Goal: Book appointment/travel/reservation

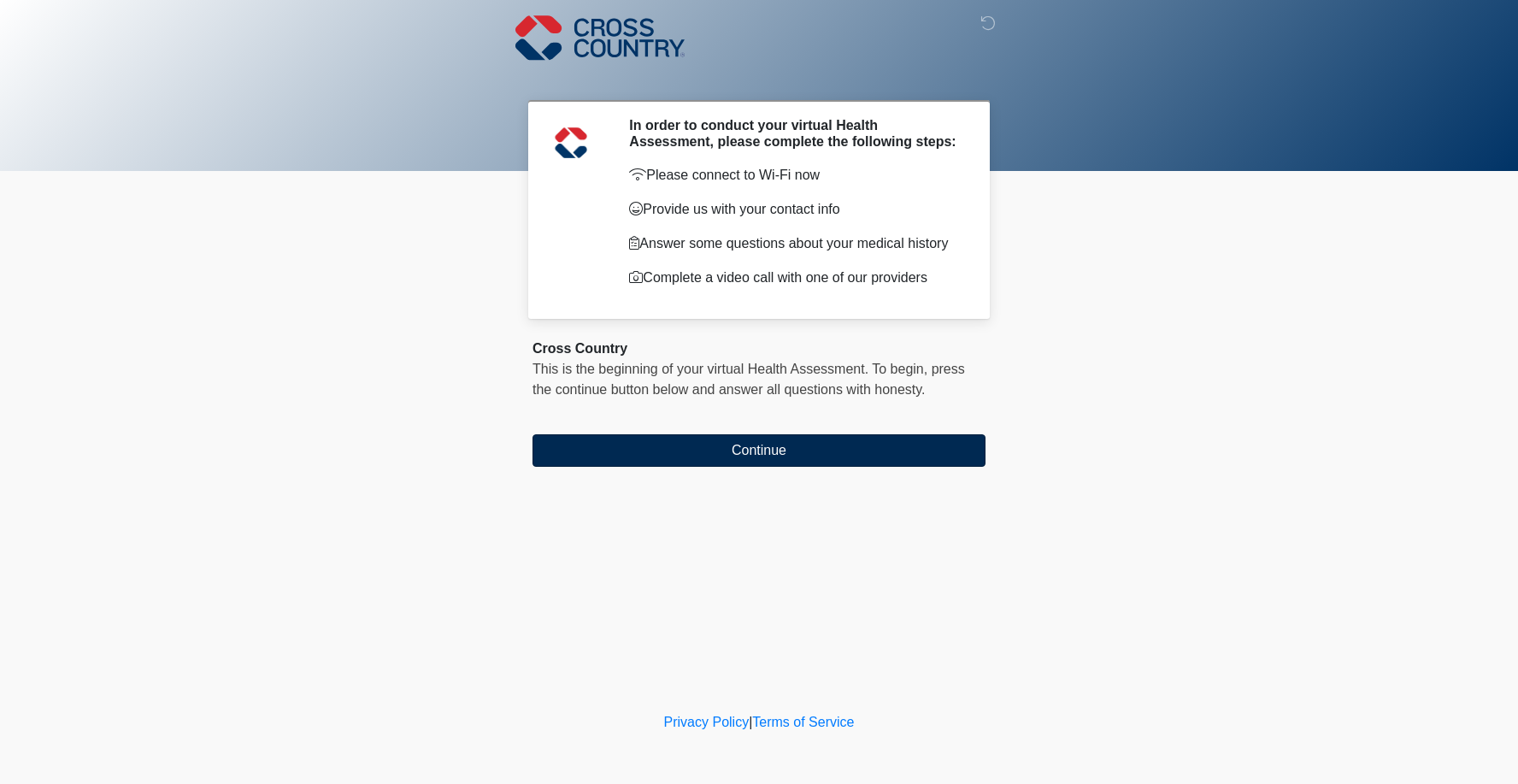
click at [719, 458] on button "Continue" at bounding box center [759, 450] width 453 height 33
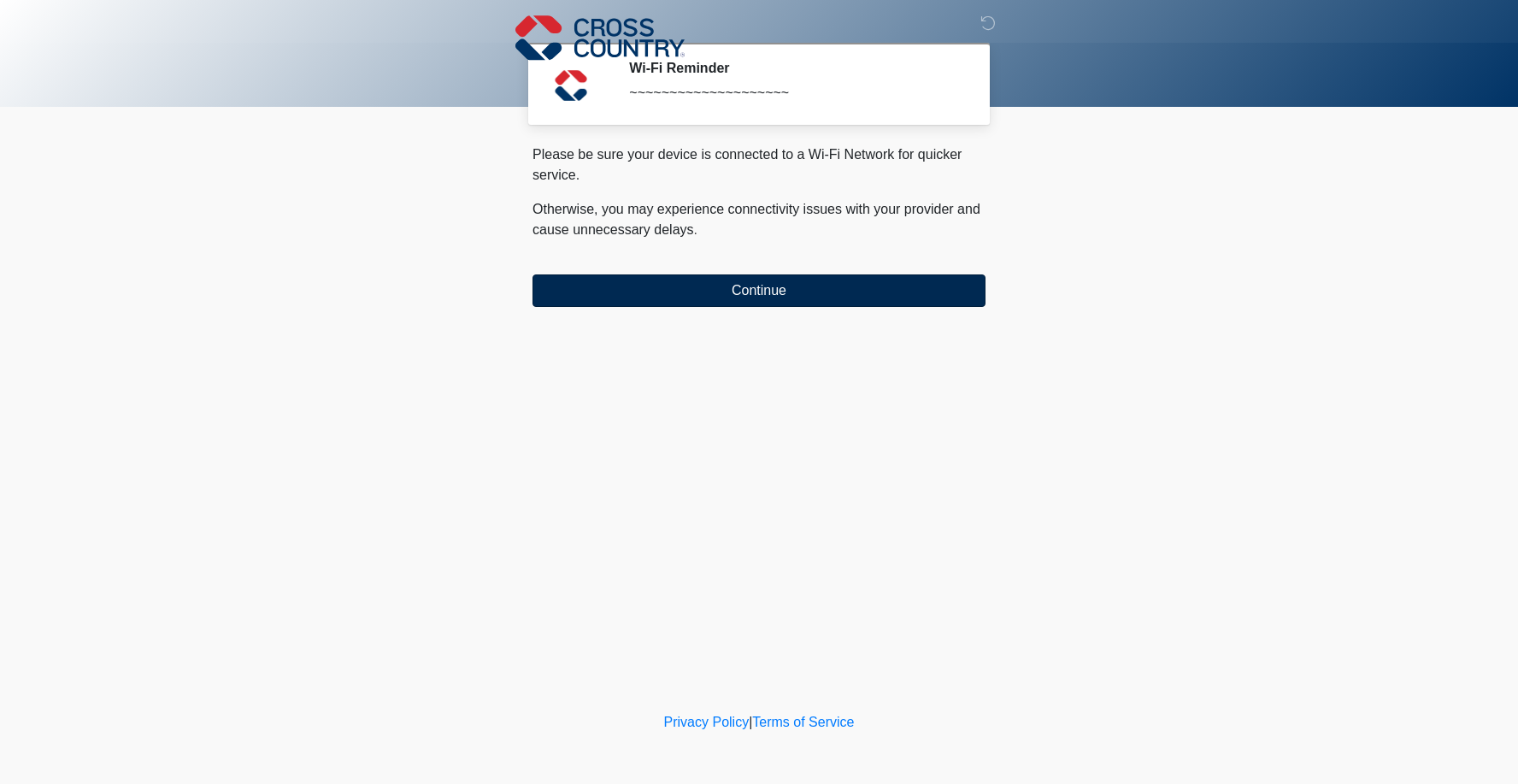
click at [727, 295] on button "Continue" at bounding box center [759, 291] width 453 height 33
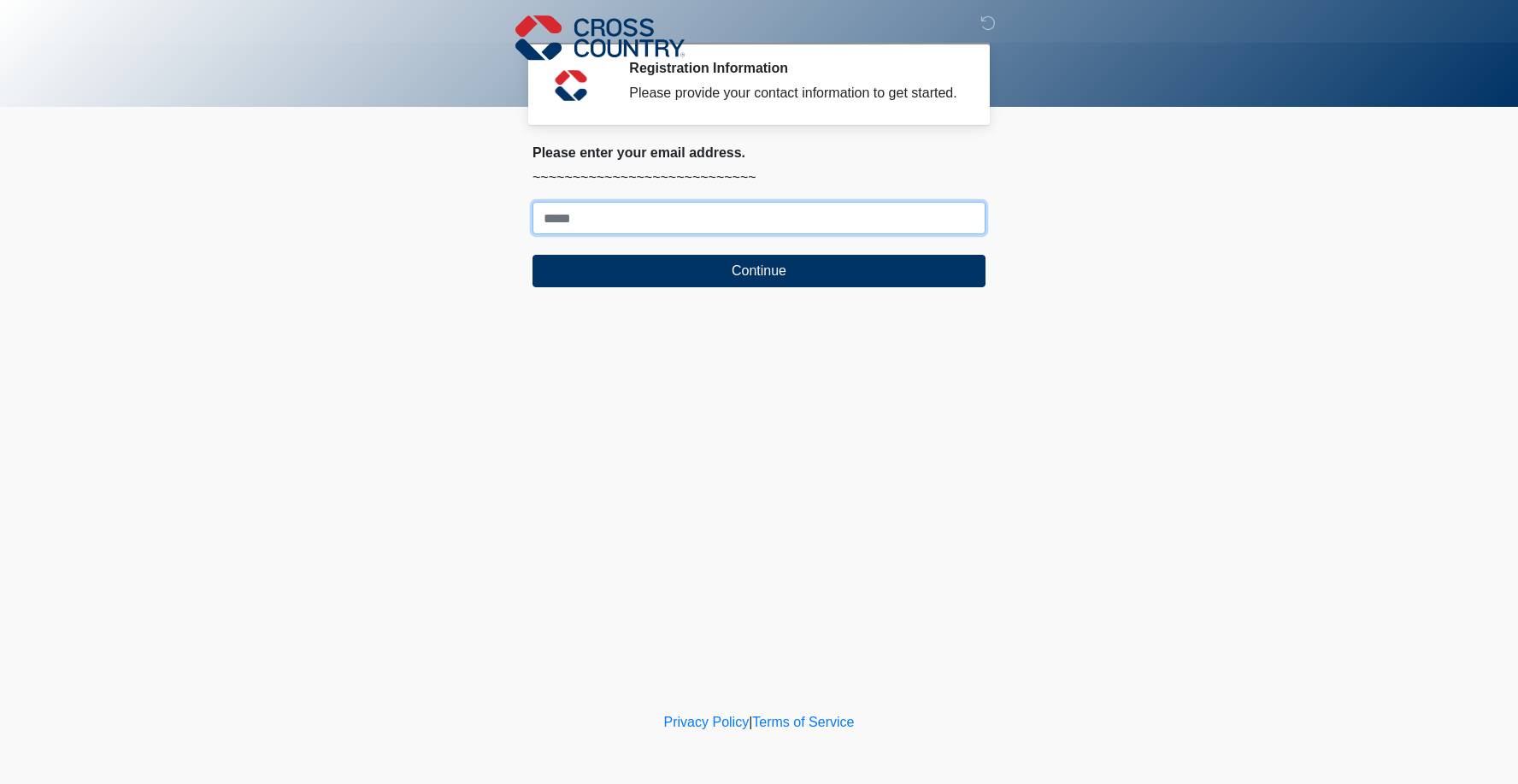
click at [629, 234] on input "Where should we email your response?" at bounding box center [759, 218] width 453 height 33
type input "**********"
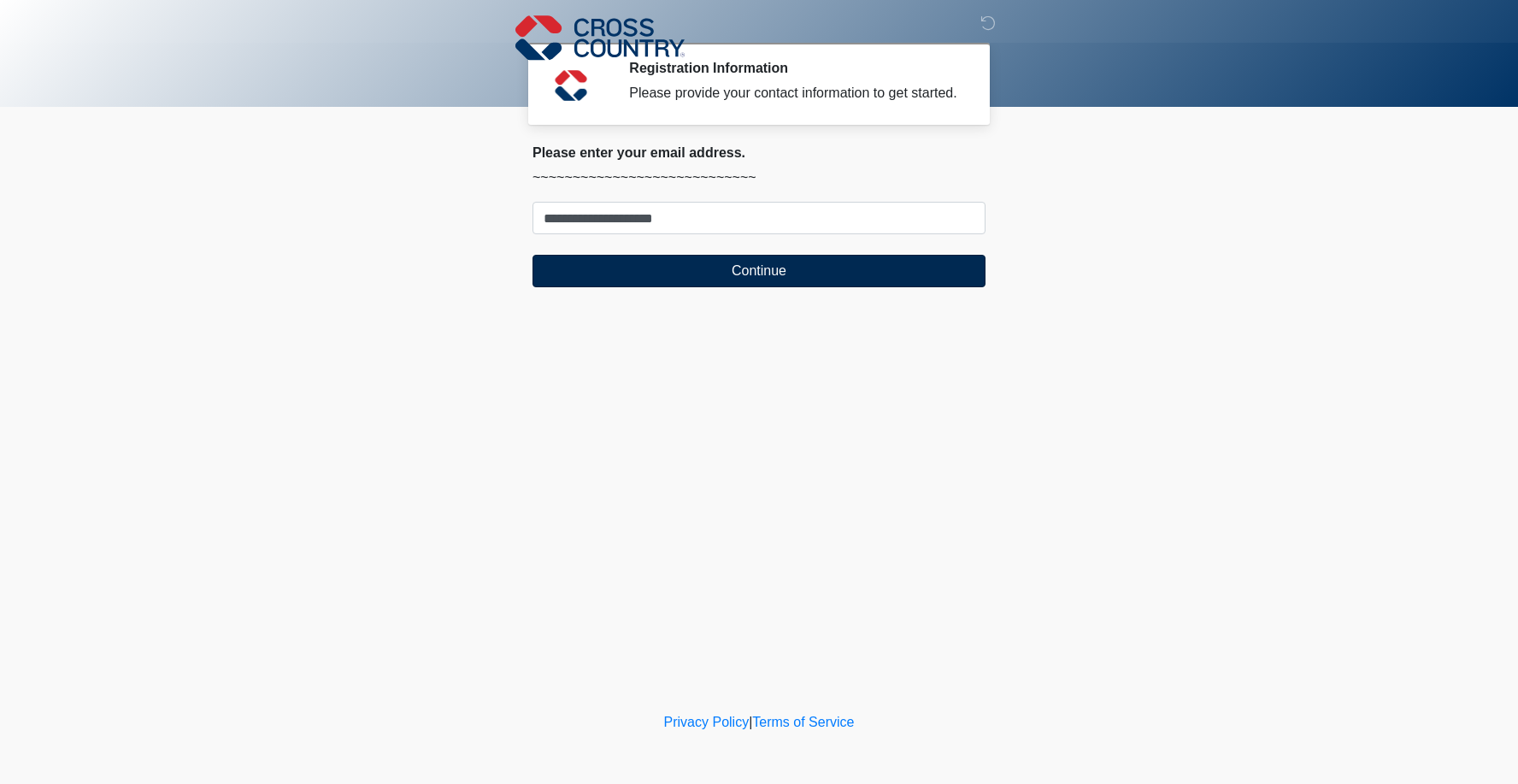
click at [697, 287] on button "Continue" at bounding box center [759, 271] width 453 height 33
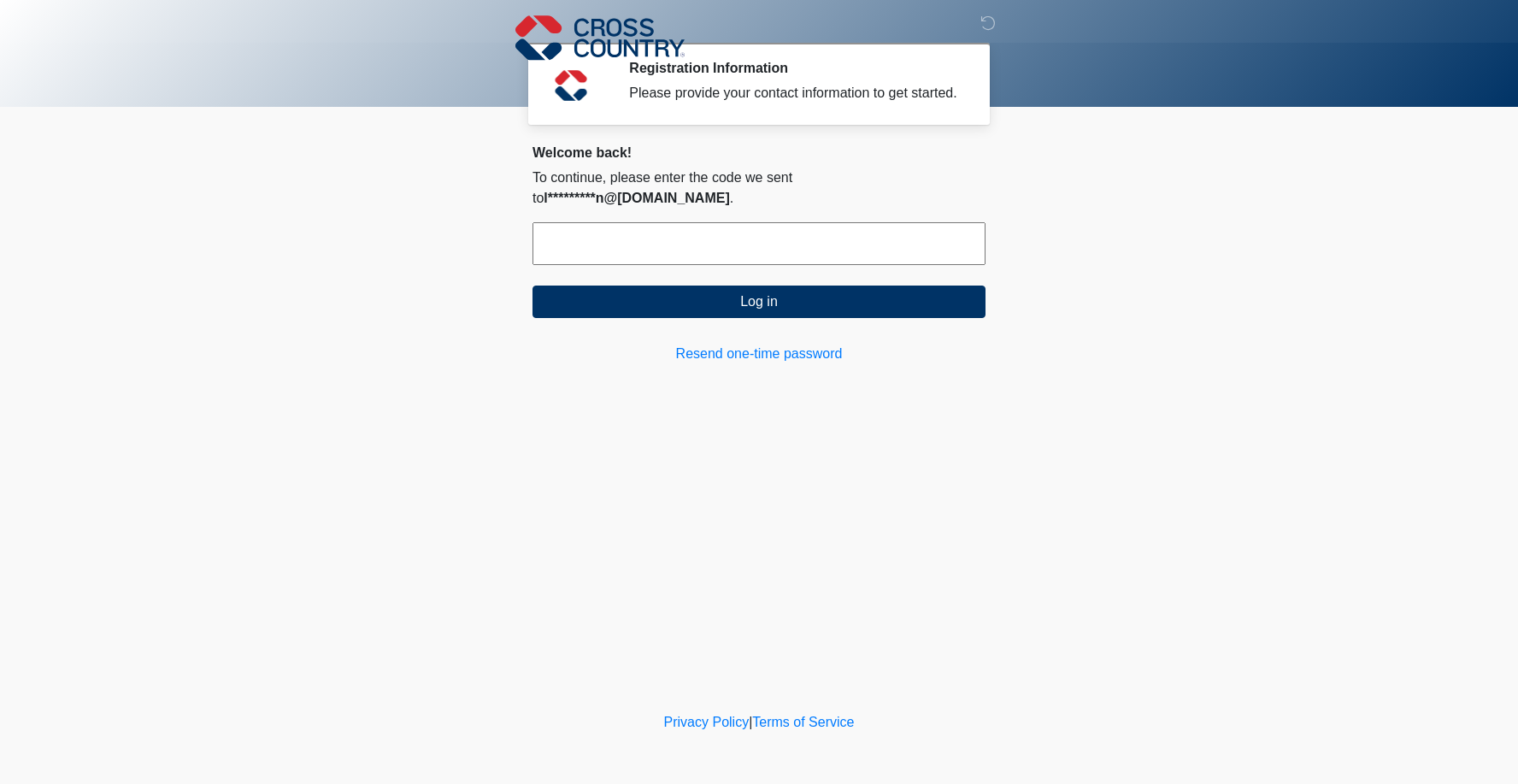
click at [700, 251] on input "text" at bounding box center [759, 243] width 453 height 43
paste input "******"
type input "******"
click at [714, 296] on button "Log in" at bounding box center [759, 302] width 453 height 33
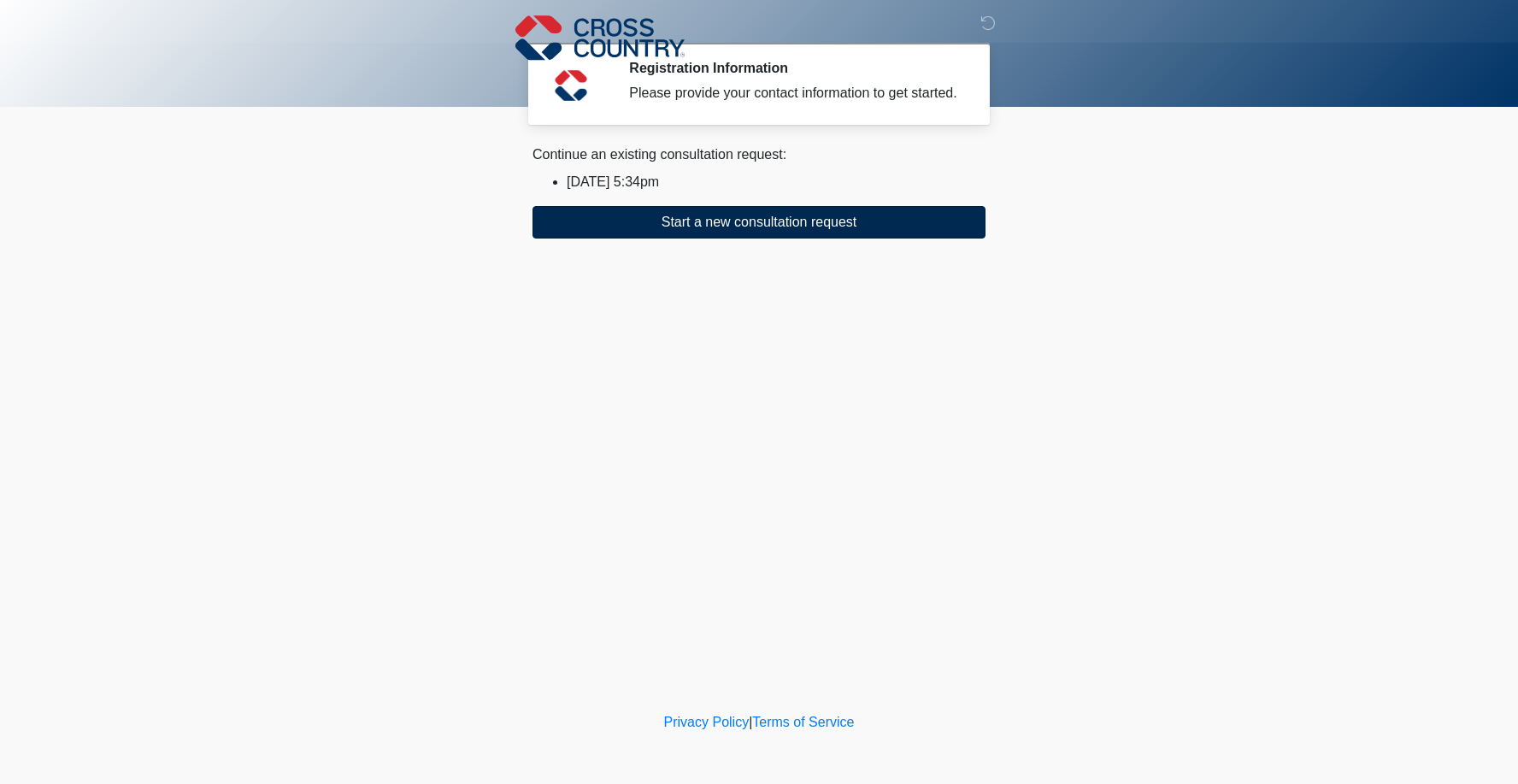
click at [726, 239] on button "Start a new consultation request" at bounding box center [759, 222] width 453 height 33
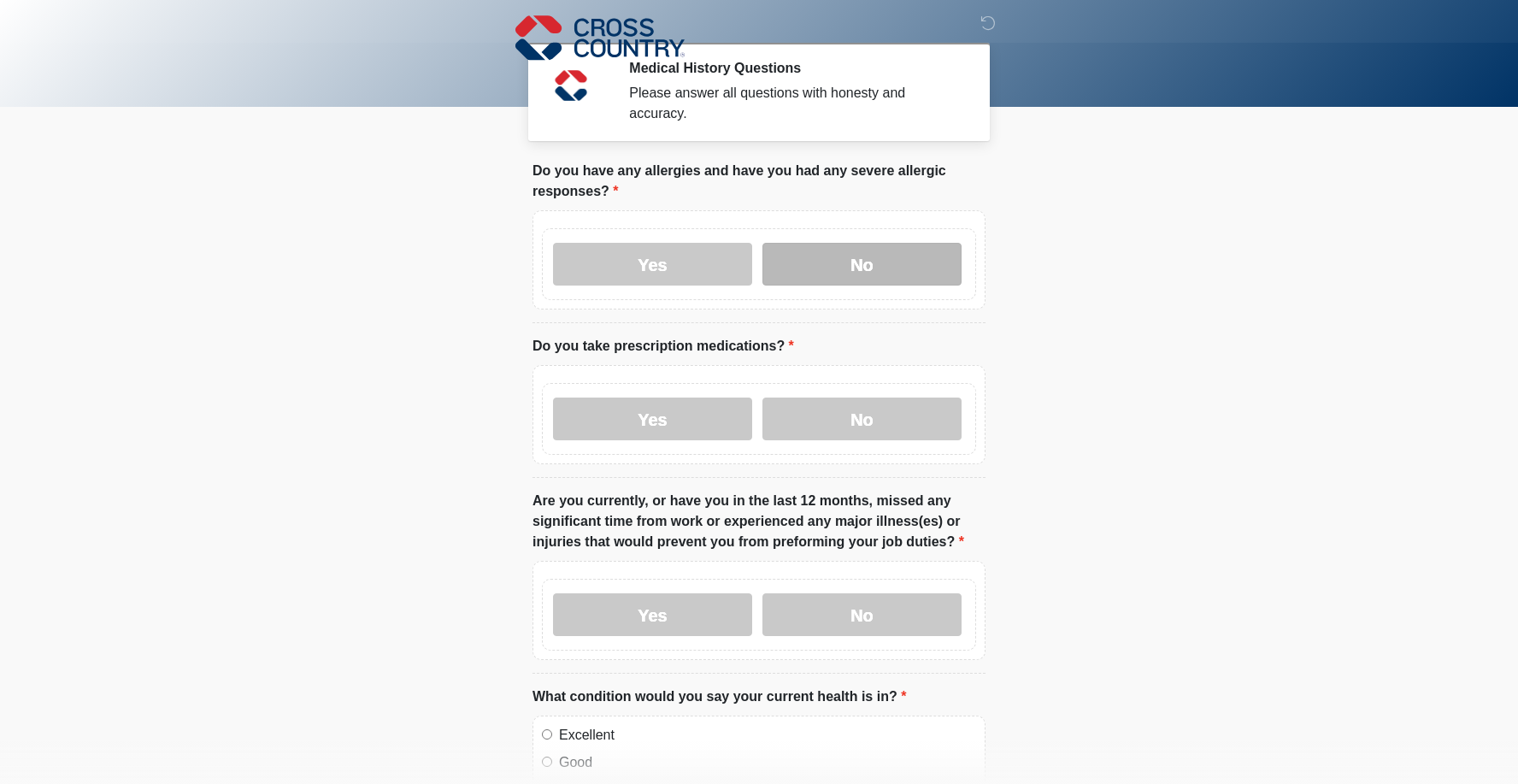
click at [840, 263] on label "No" at bounding box center [862, 263] width 199 height 43
click at [708, 423] on label "Yes" at bounding box center [653, 418] width 199 height 43
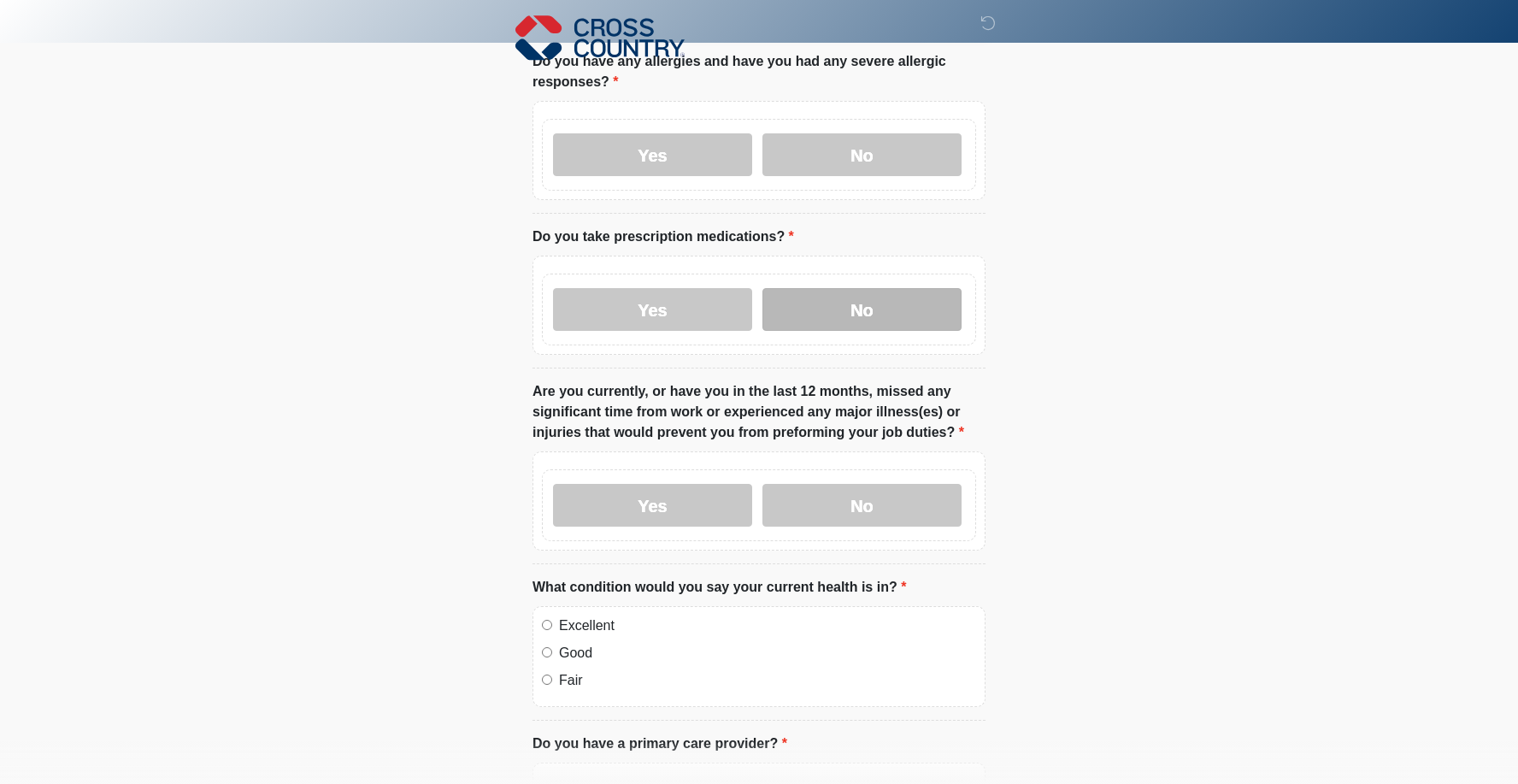
scroll to position [110, 0]
click at [827, 499] on label "No" at bounding box center [862, 504] width 199 height 43
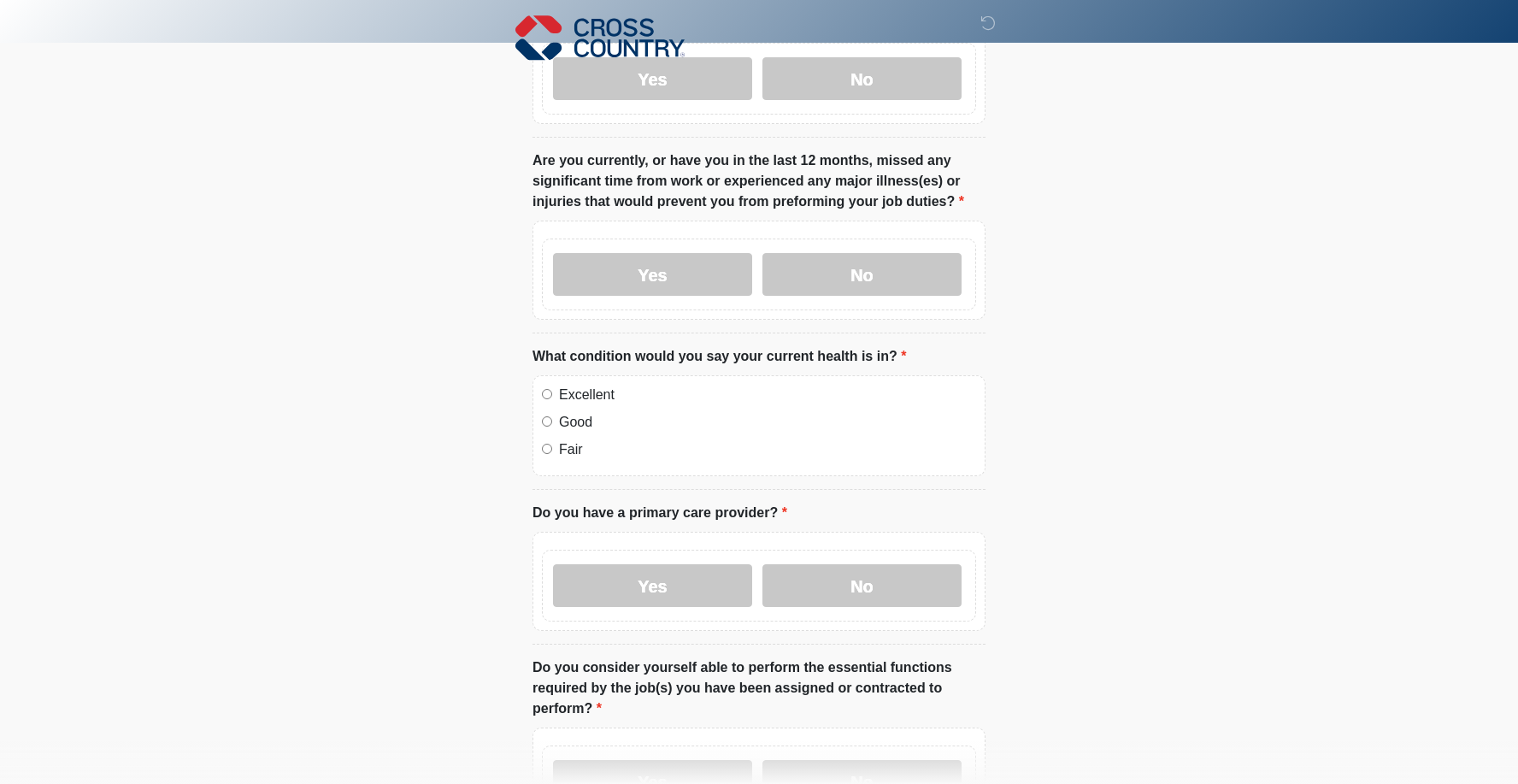
scroll to position [348, 0]
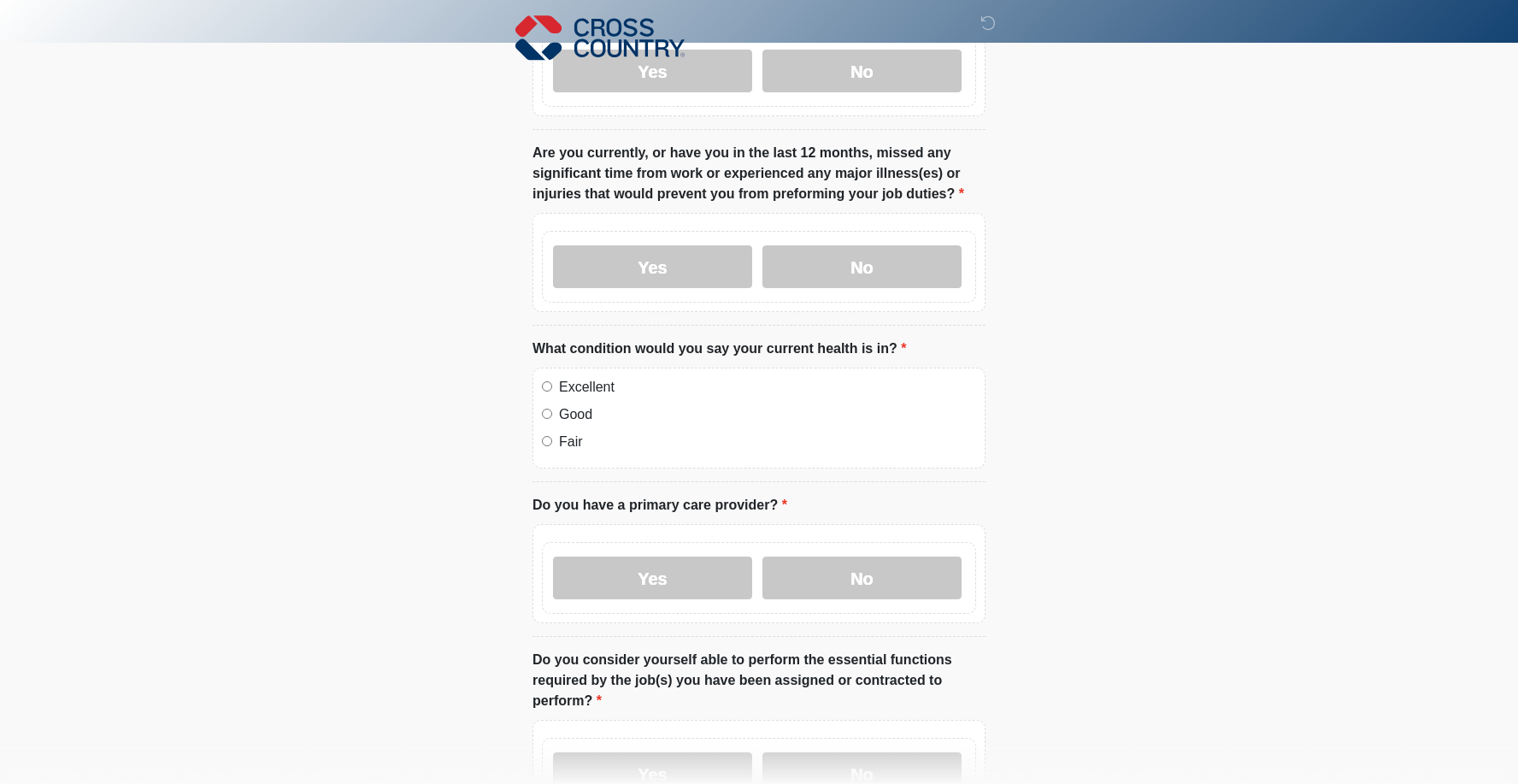
click at [562, 384] on label "Excellent" at bounding box center [768, 387] width 418 height 21
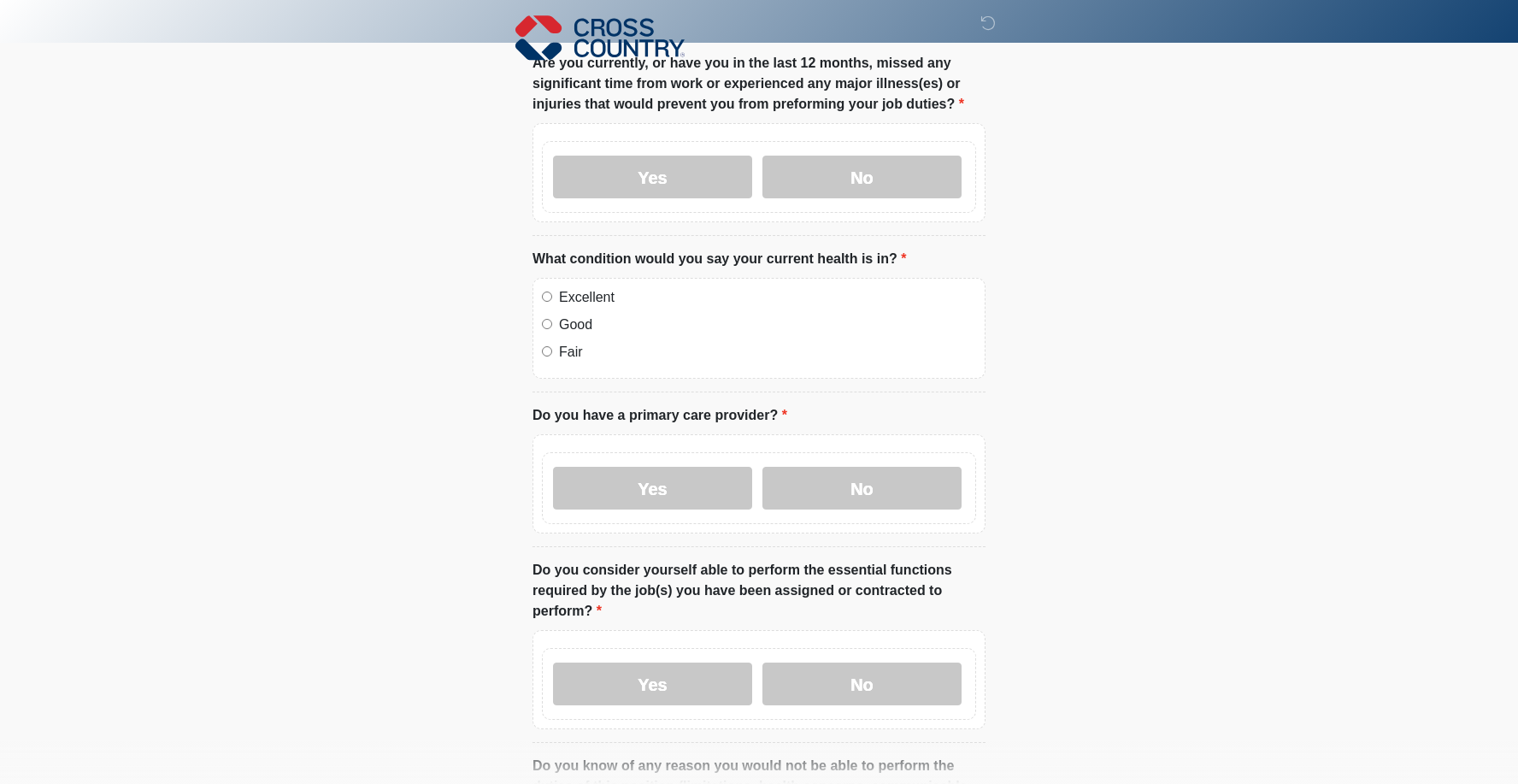
scroll to position [438, 0]
click at [618, 475] on label "Yes" at bounding box center [653, 487] width 199 height 43
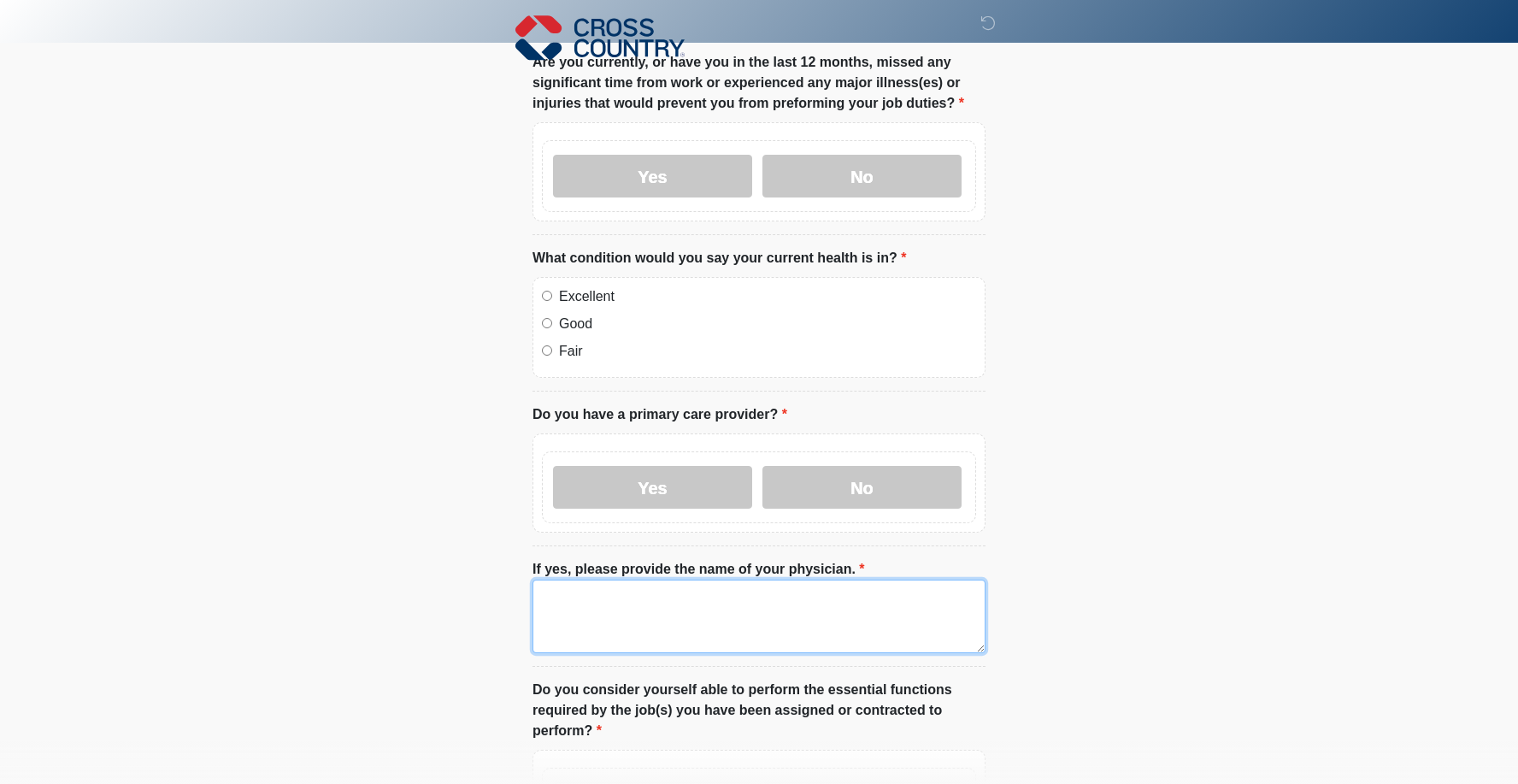
click at [611, 597] on textarea "If yes, please provide the name of your physician." at bounding box center [759, 616] width 453 height 74
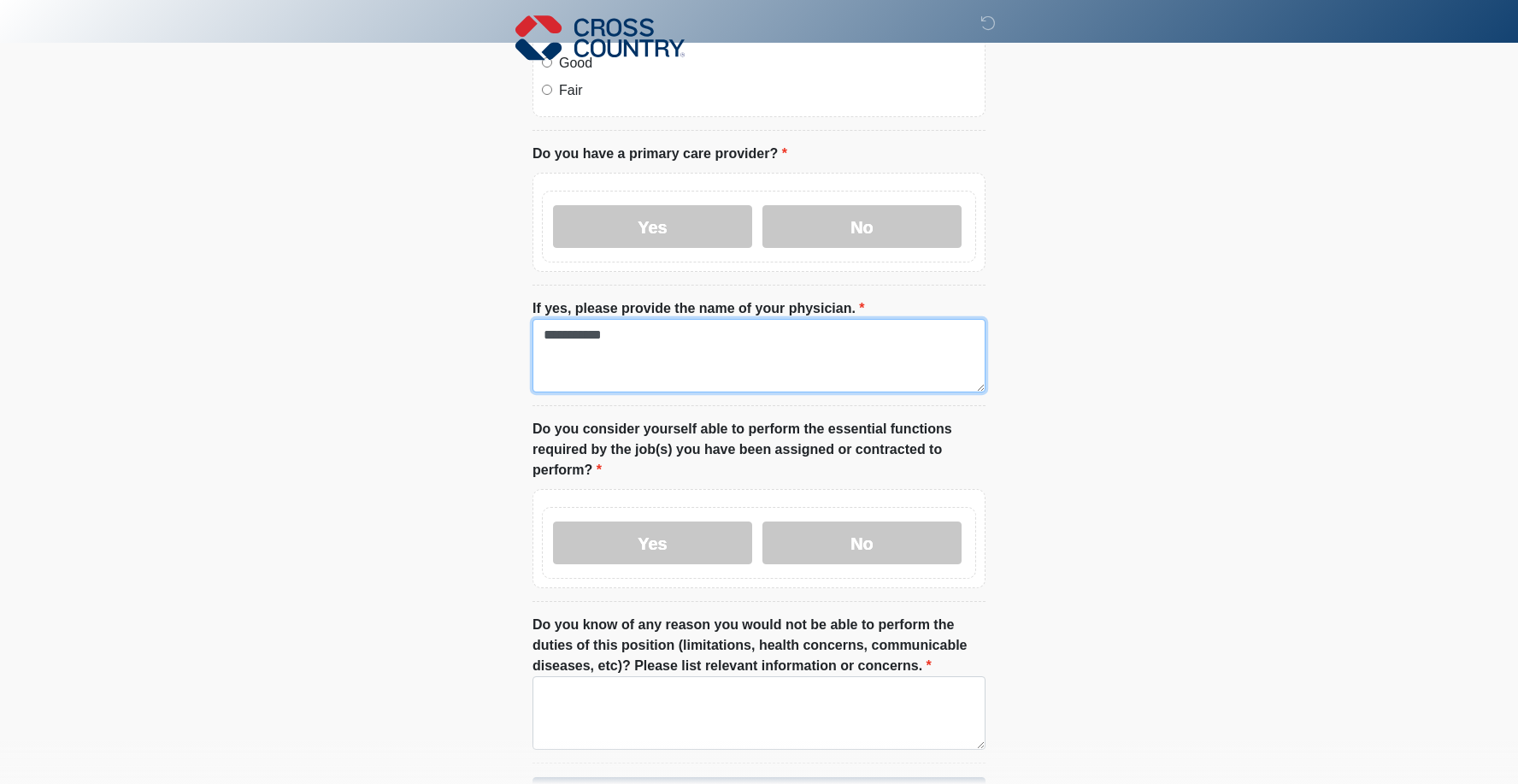
scroll to position [702, 0]
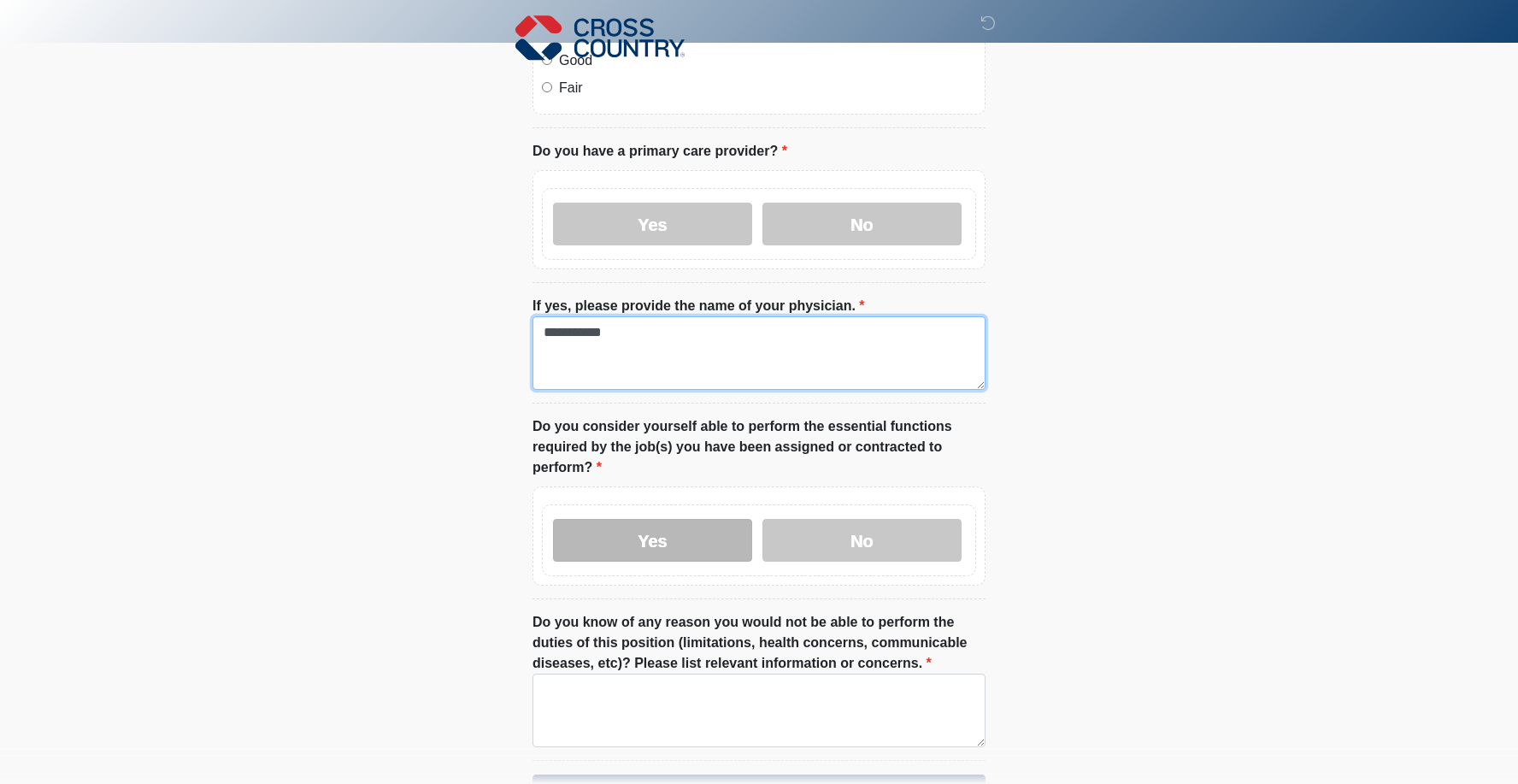
type textarea "**********"
click at [638, 525] on label "Yes" at bounding box center [653, 540] width 199 height 43
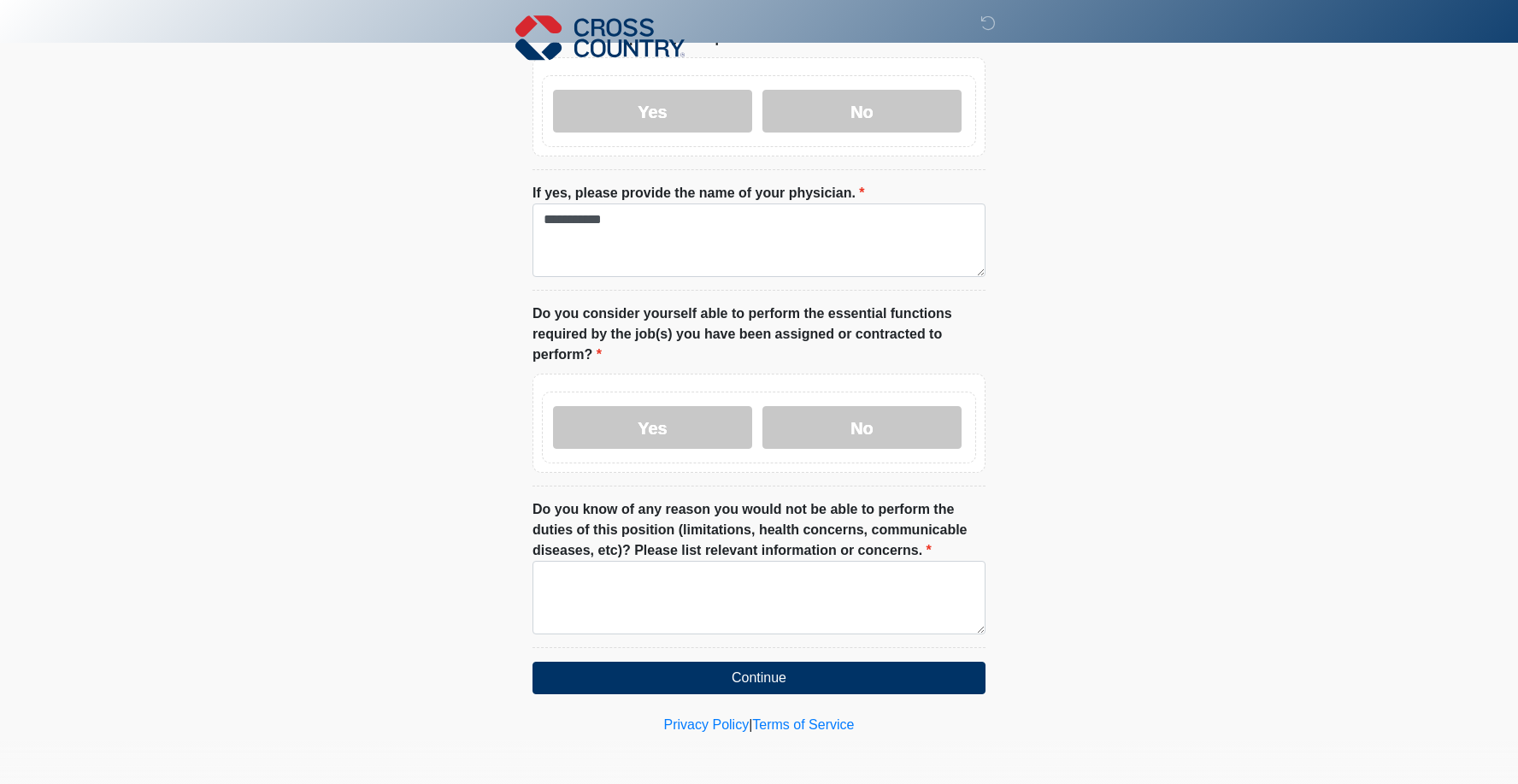
scroll to position [814, 0]
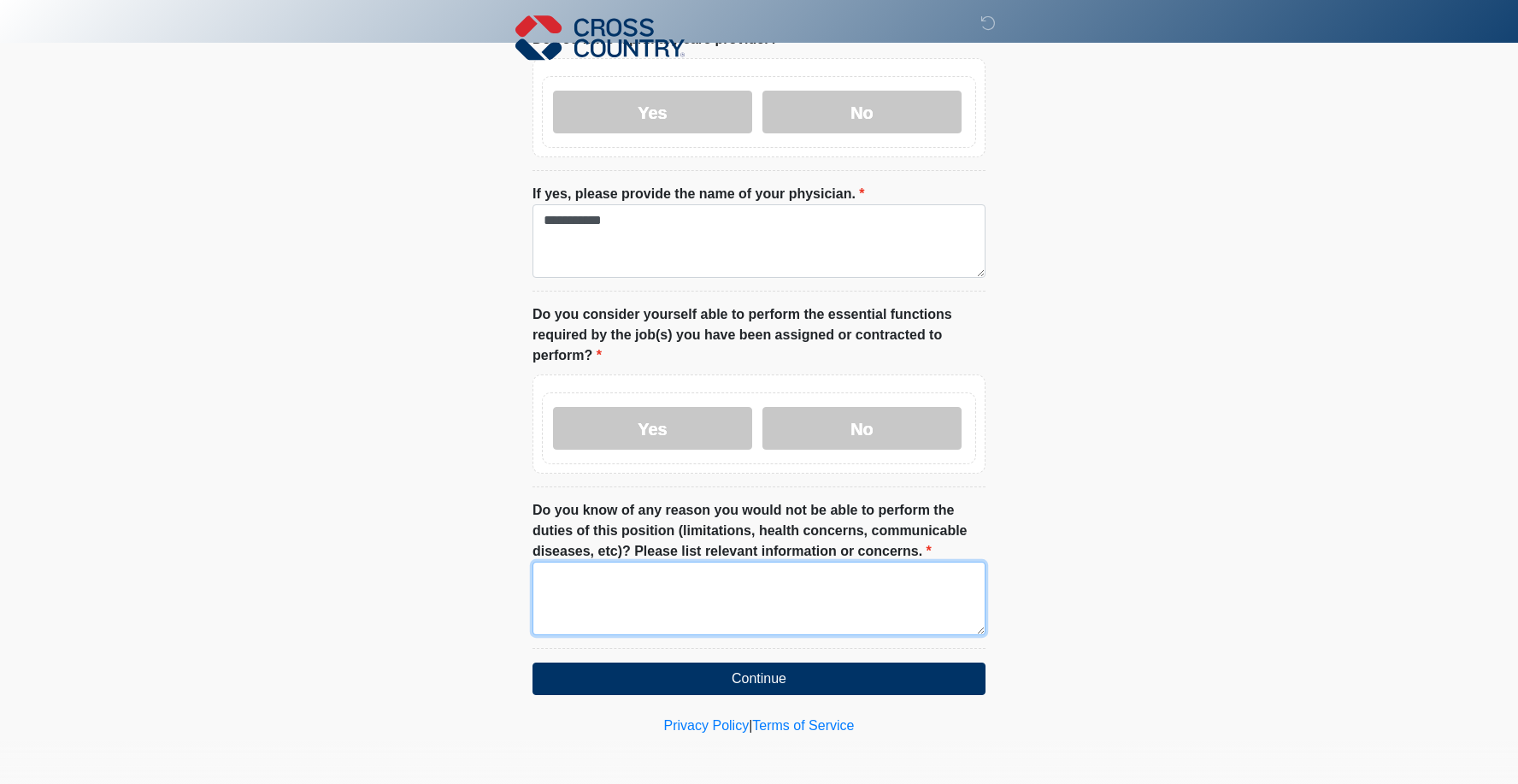
click at [635, 590] on textarea "Do you know of any reason you would not be able to perform the duties of this p…" at bounding box center [759, 598] width 453 height 74
type textarea "**"
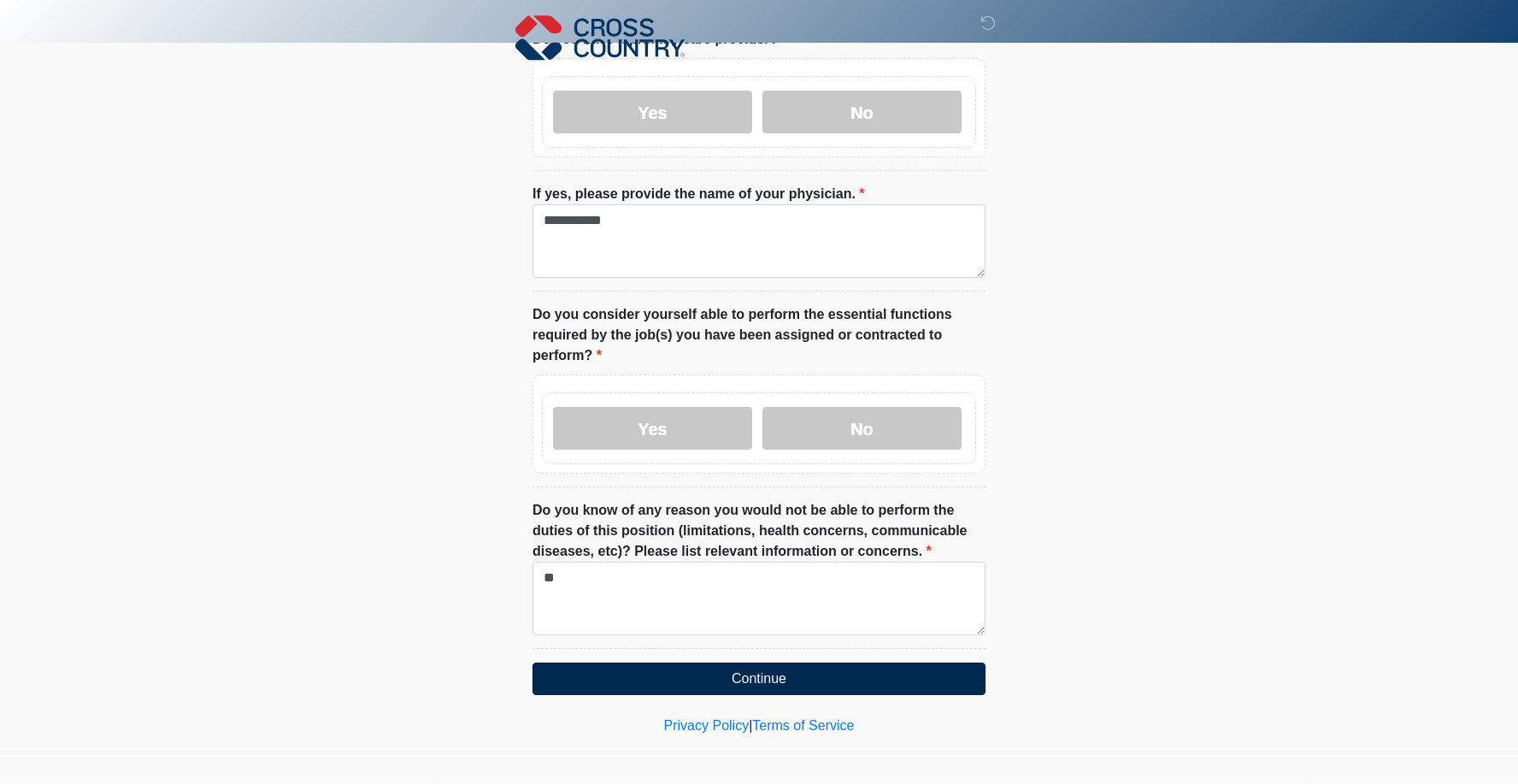
click at [741, 677] on button "Continue" at bounding box center [759, 679] width 453 height 33
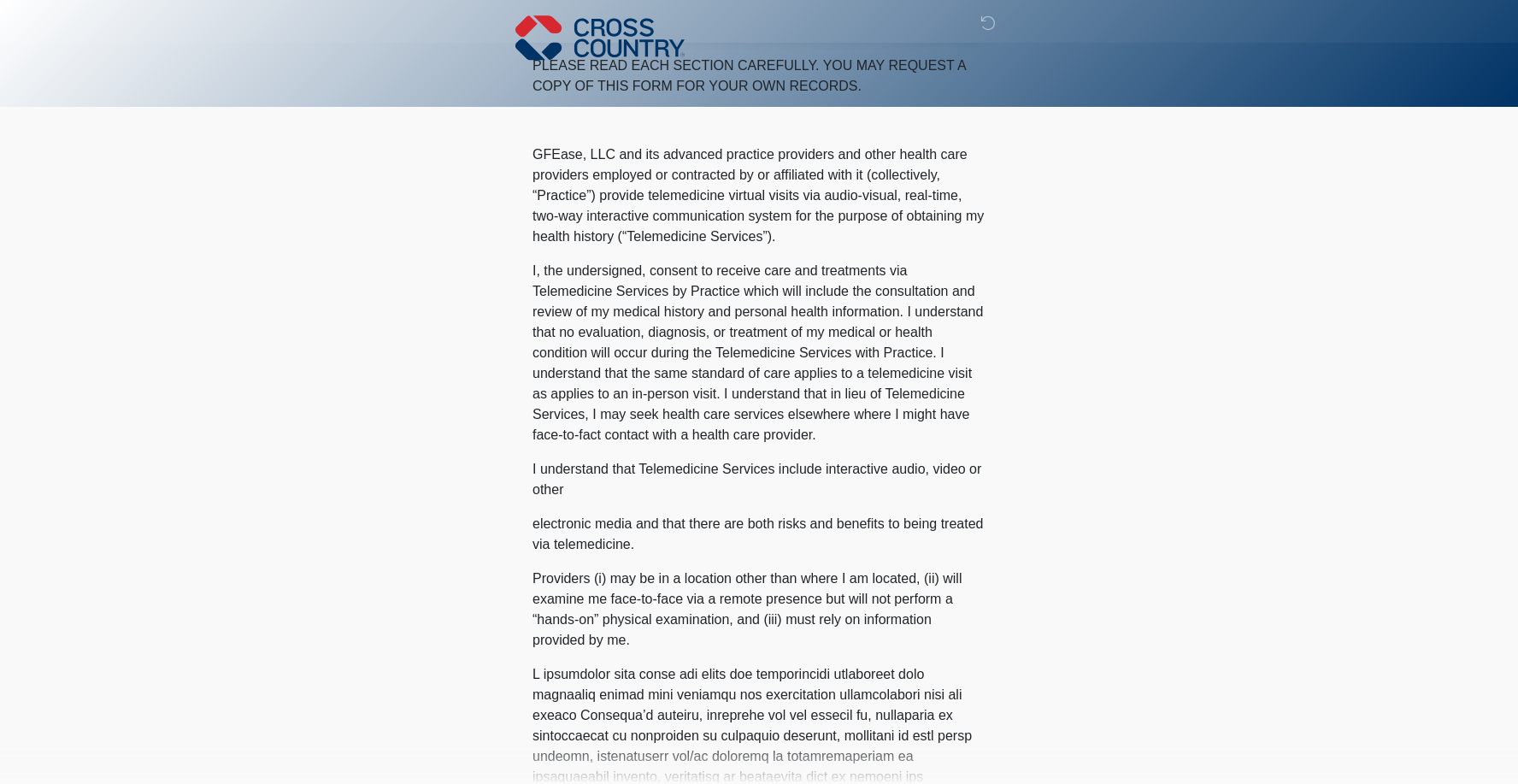
scroll to position [0, 0]
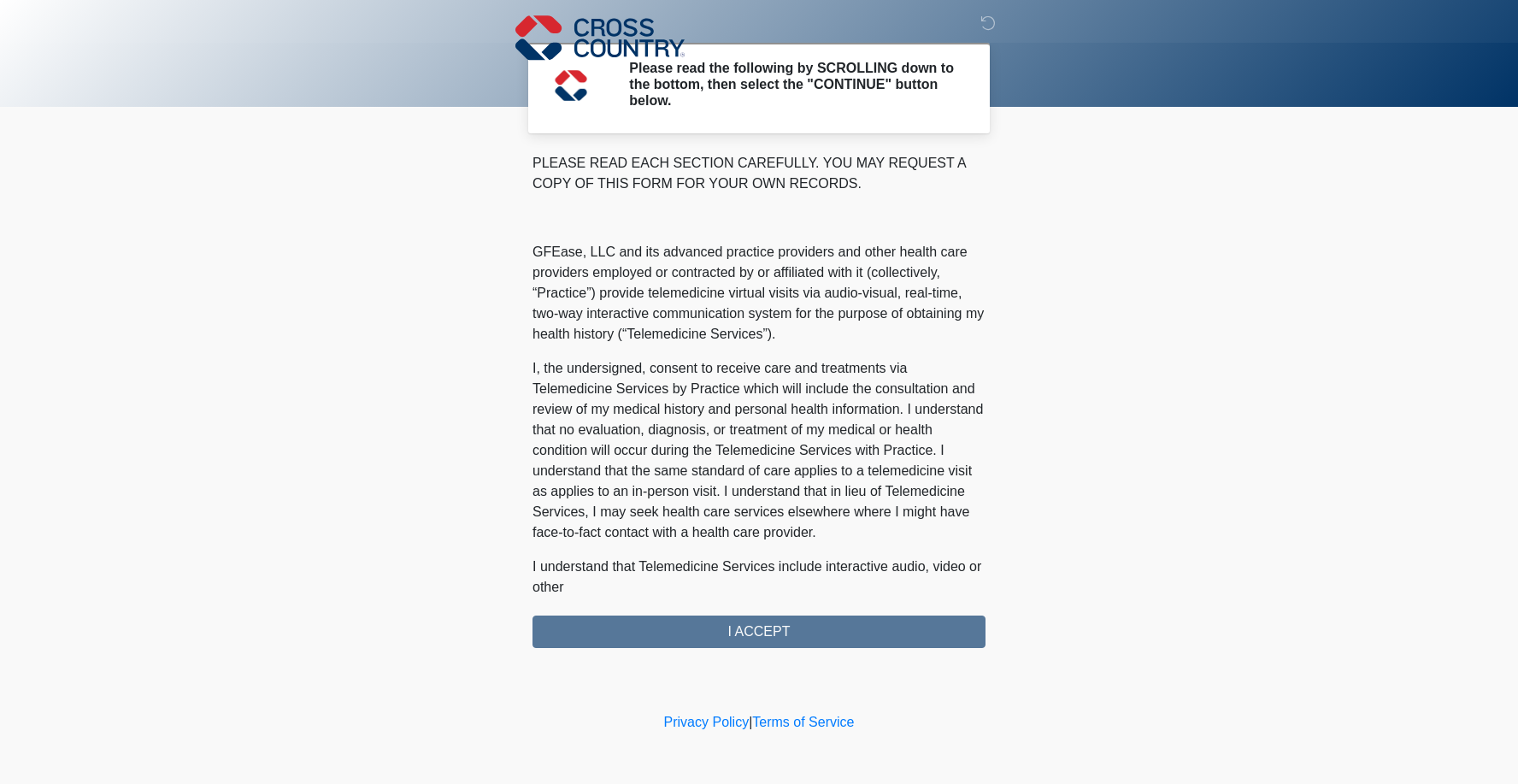
click at [849, 632] on div "PLEASE READ EACH SECTION CAREFULLY. YOU MAY REQUEST A COPY OF THIS FORM FOR YOU…" at bounding box center [759, 400] width 453 height 495
click at [769, 626] on div "PLEASE READ EACH SECTION CAREFULLY. YOU MAY REQUEST A COPY OF THIS FORM FOR YOU…" at bounding box center [759, 400] width 453 height 495
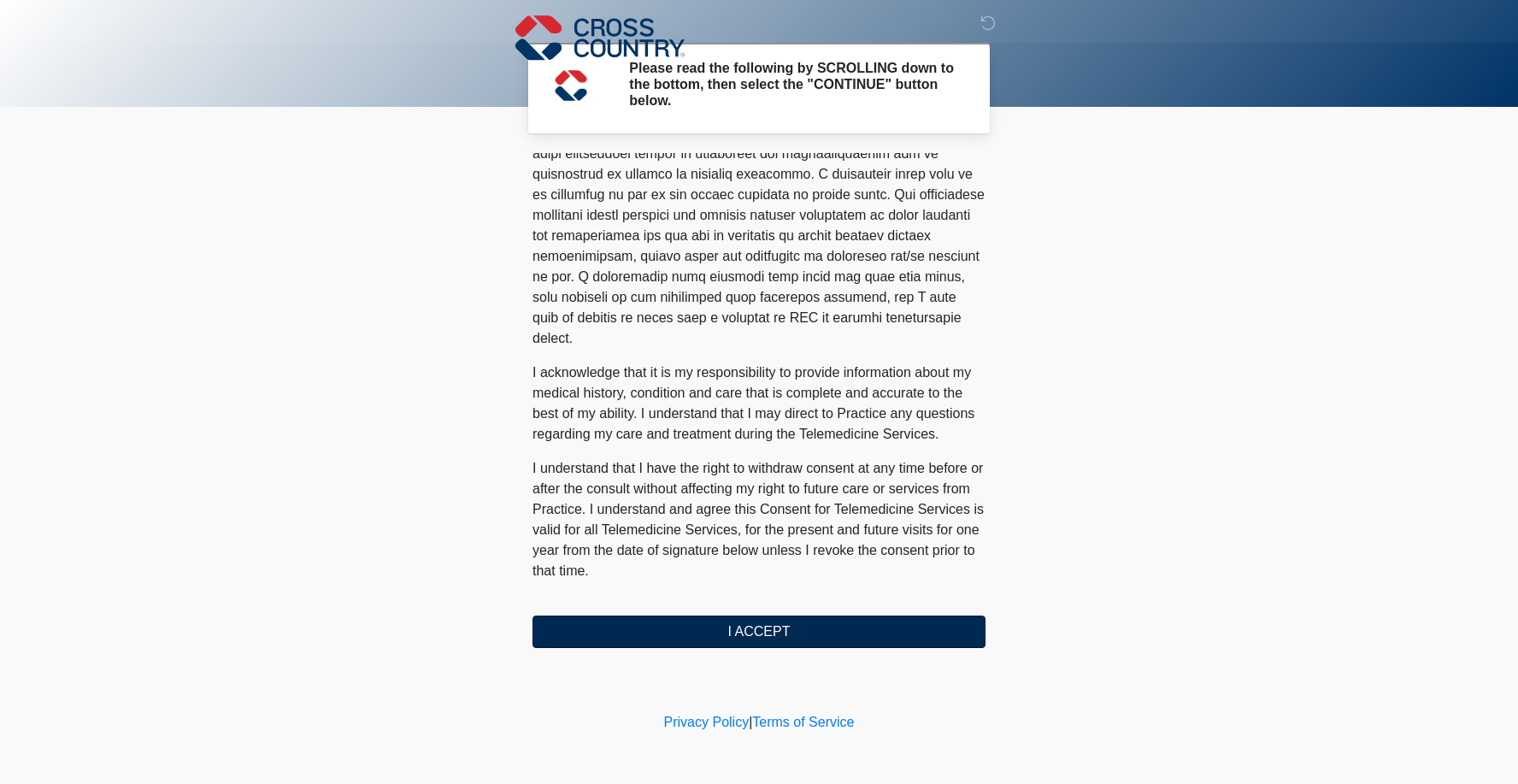
click at [661, 632] on button "I ACCEPT" at bounding box center [759, 632] width 453 height 33
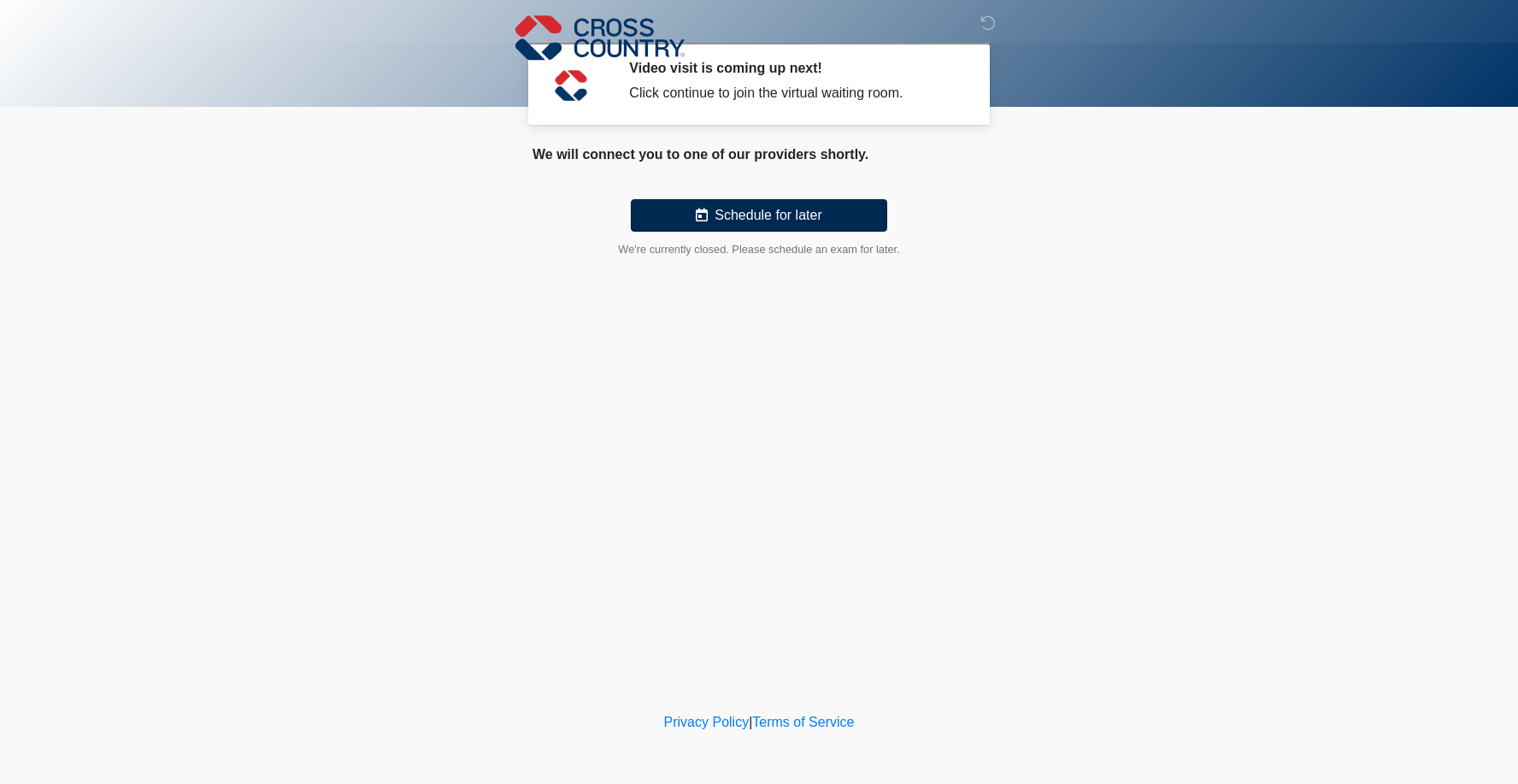
click at [792, 215] on button "Schedule for later" at bounding box center [759, 215] width 256 height 33
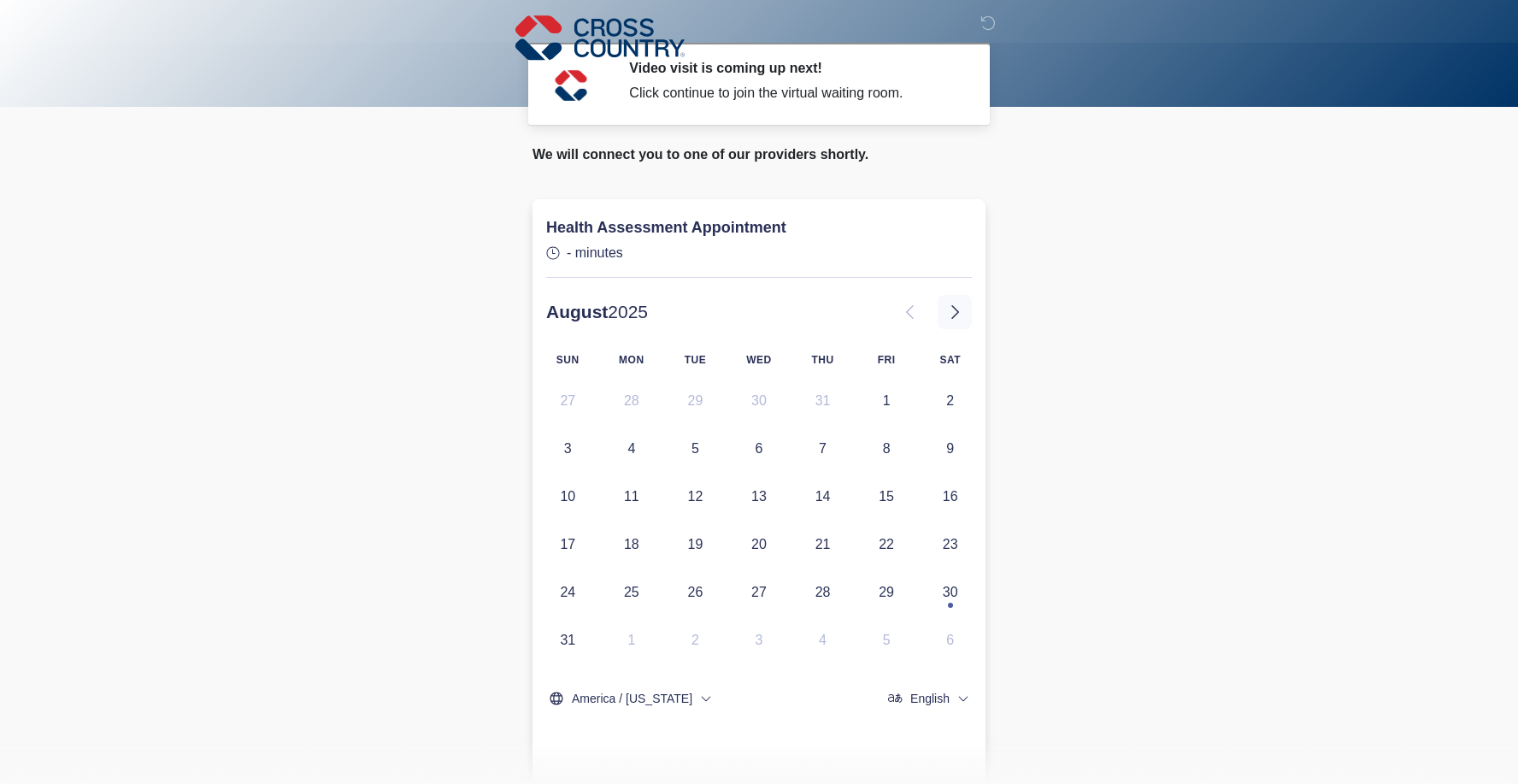
click at [950, 308] on icon at bounding box center [955, 312] width 21 height 21
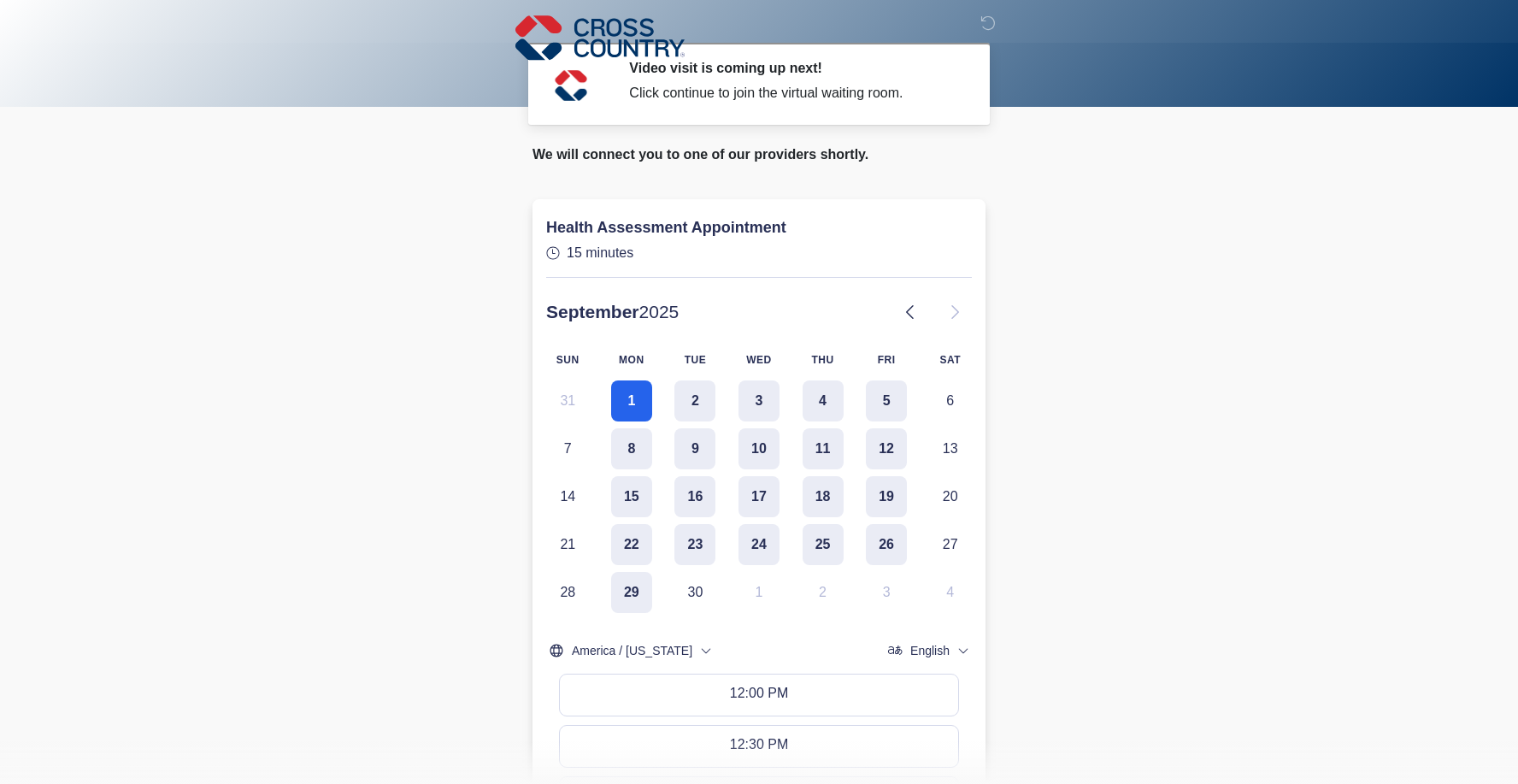
click at [1069, 459] on body "‎ ‎ ‎ Video visit is coming up next! Click continue to join the virtual waiting…" at bounding box center [759, 392] width 1518 height 784
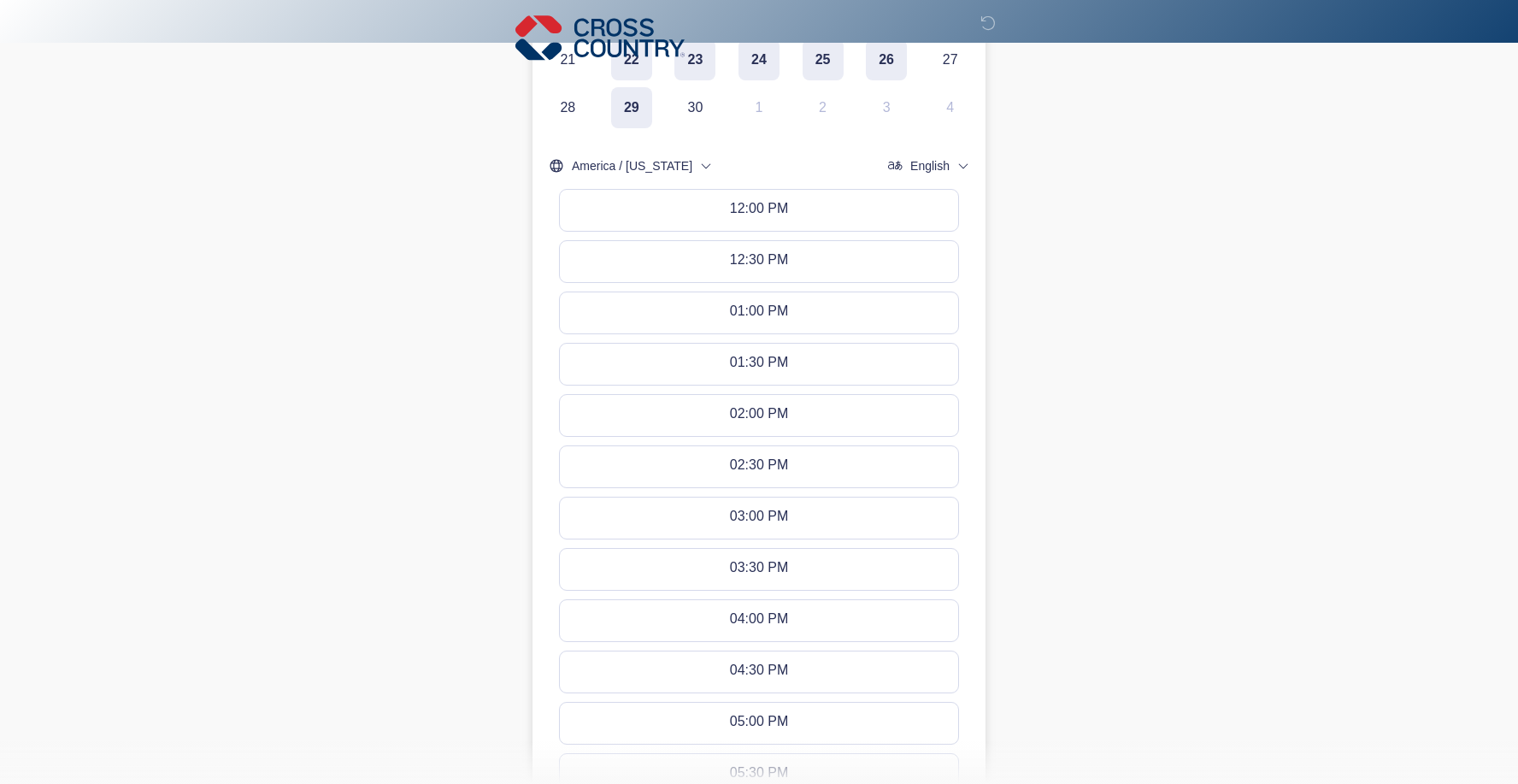
scroll to position [350, 0]
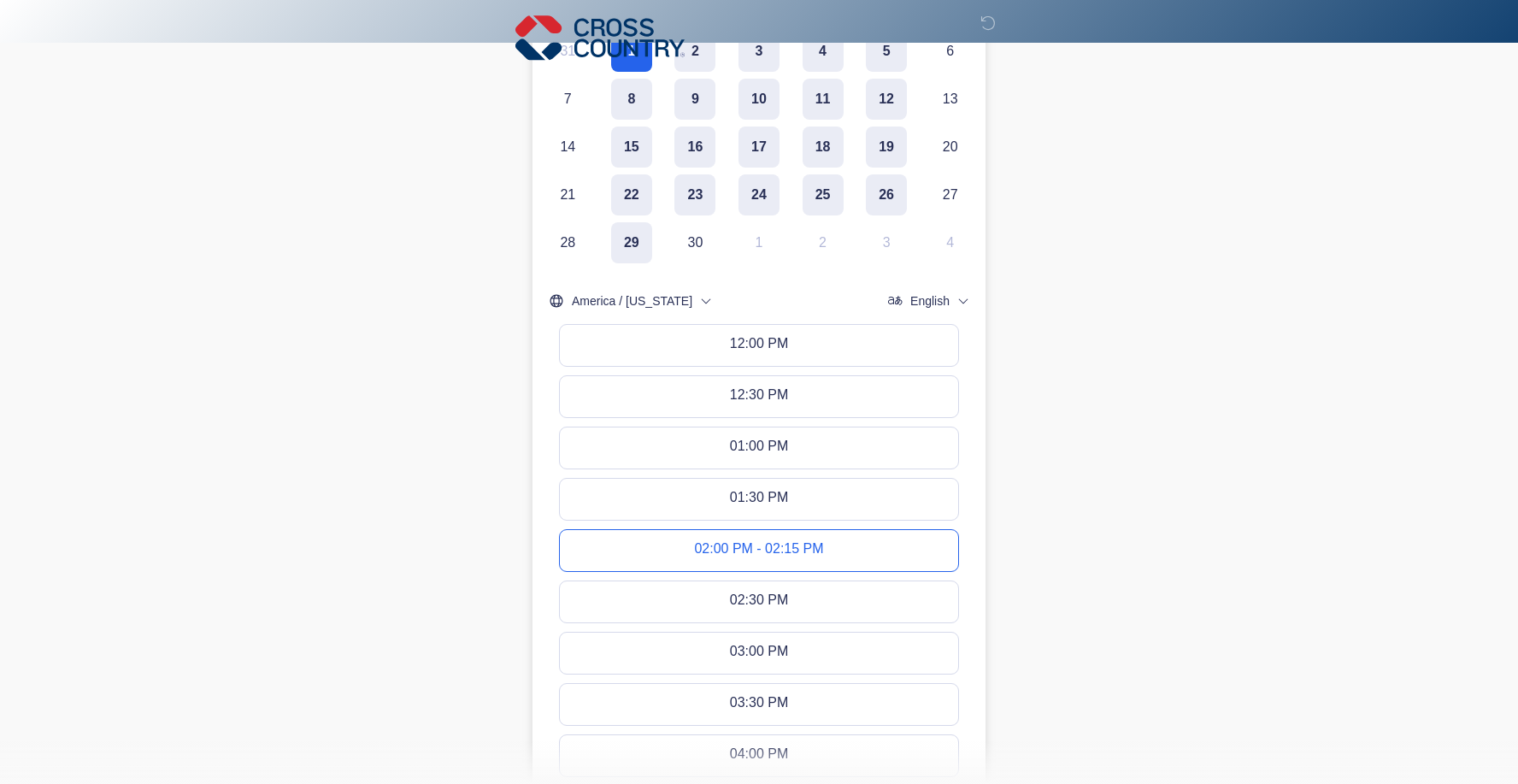
click at [873, 560] on button "02:00 PM - 02:15 PM" at bounding box center [759, 550] width 398 height 41
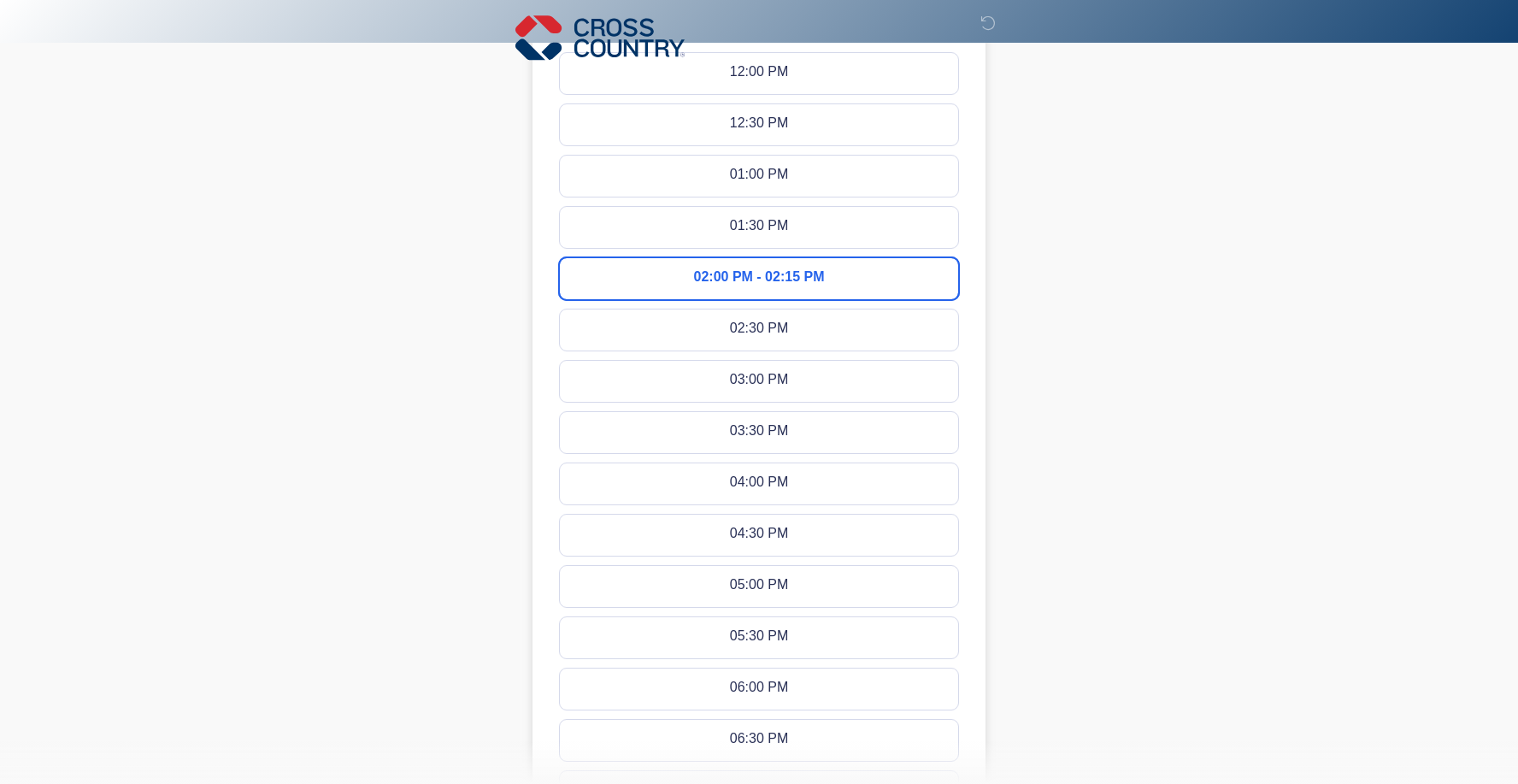
scroll to position [623, 0]
click at [789, 331] on div "02:30 PM - 02:45 PM" at bounding box center [759, 329] width 129 height 19
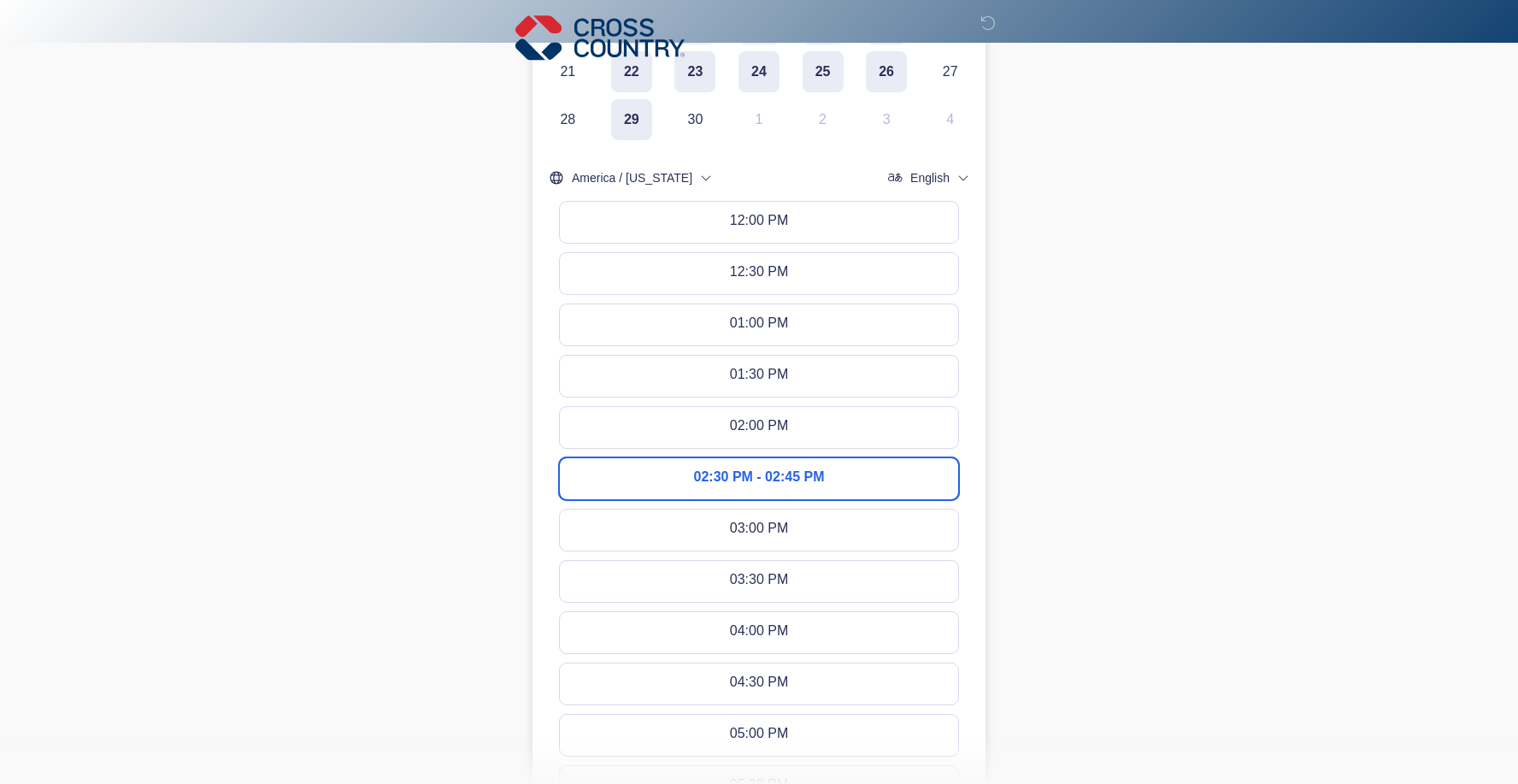
scroll to position [656, 0]
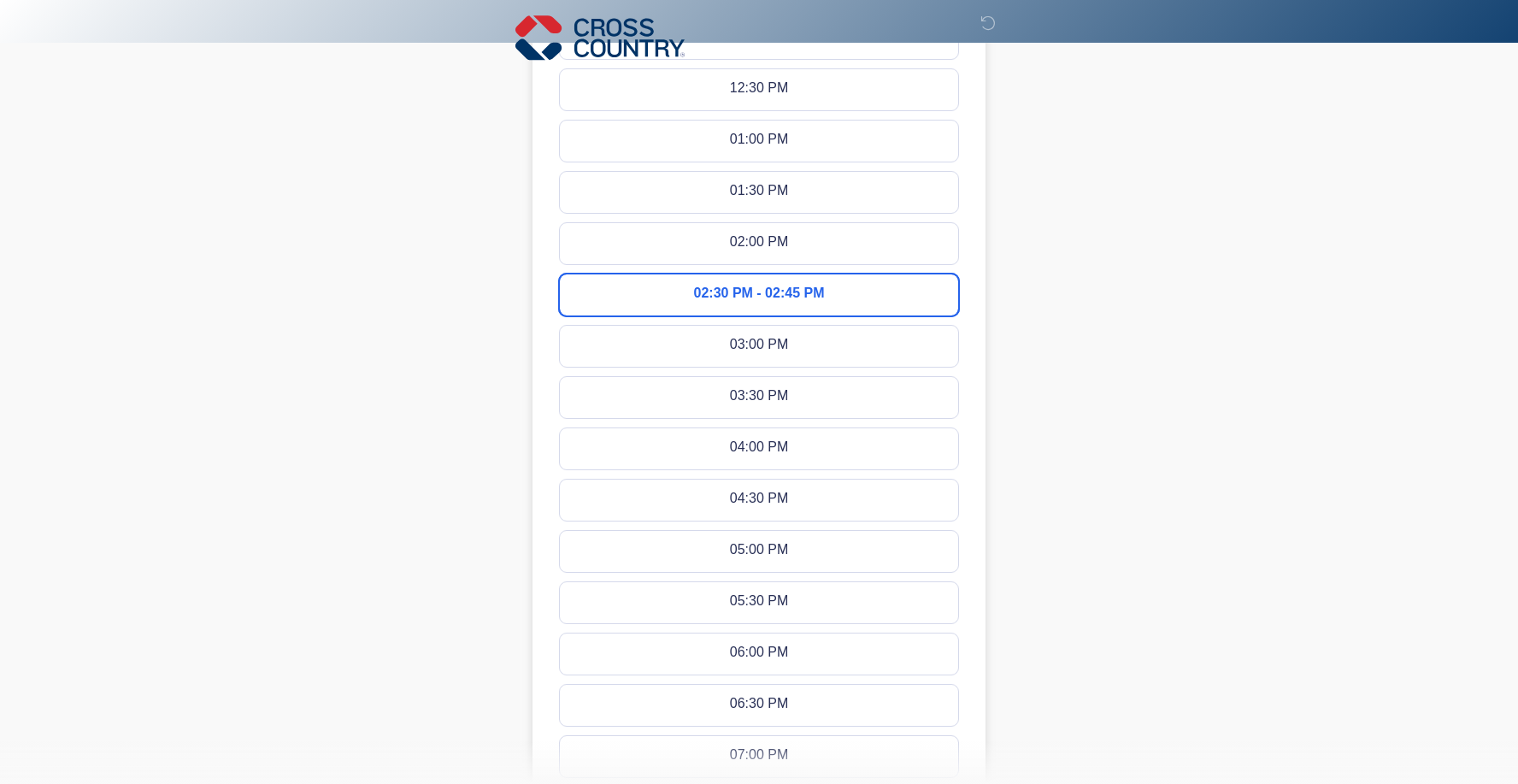
click at [828, 295] on button "02:30 PM - 02:45 PM" at bounding box center [759, 294] width 398 height 41
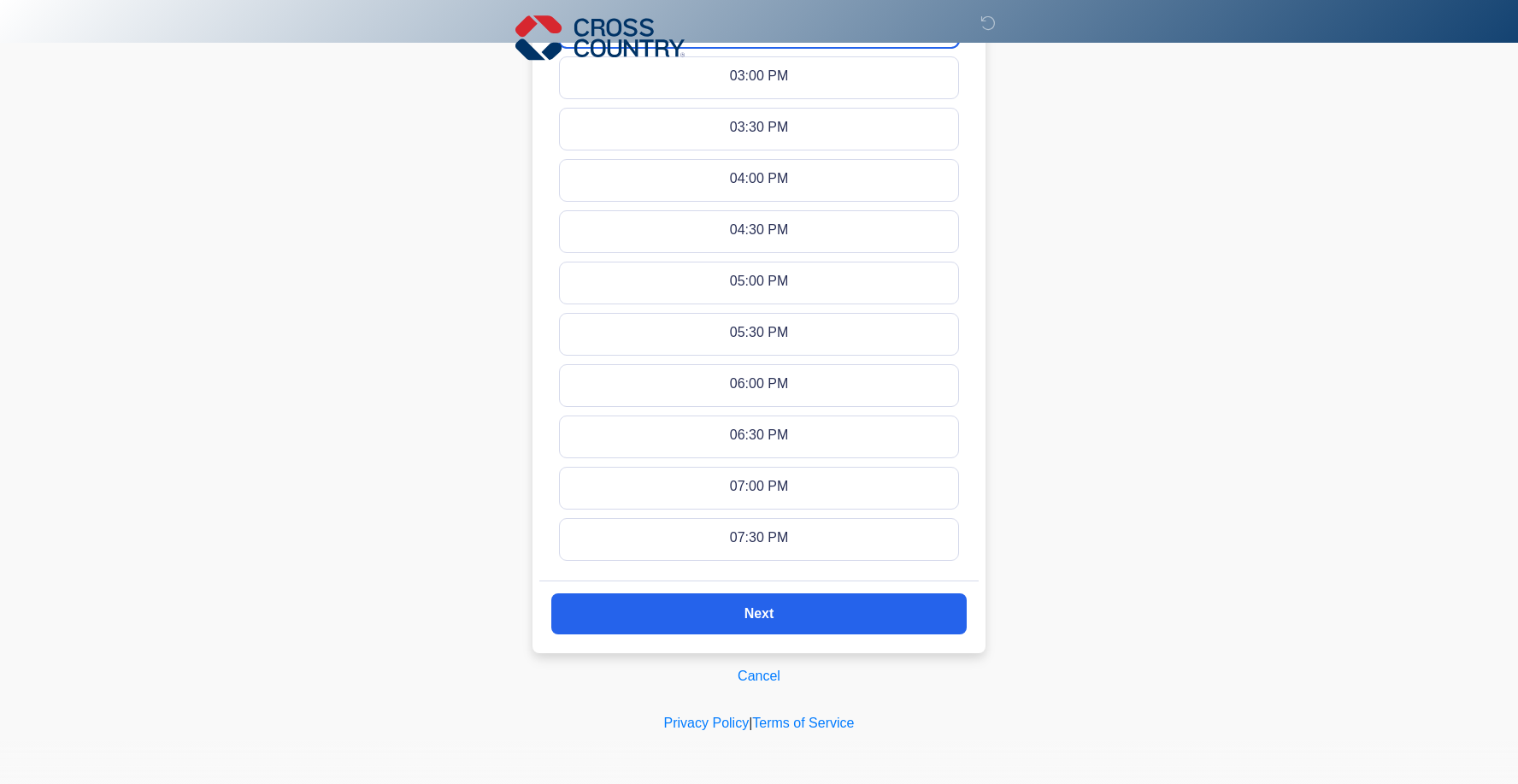
scroll to position [923, 0]
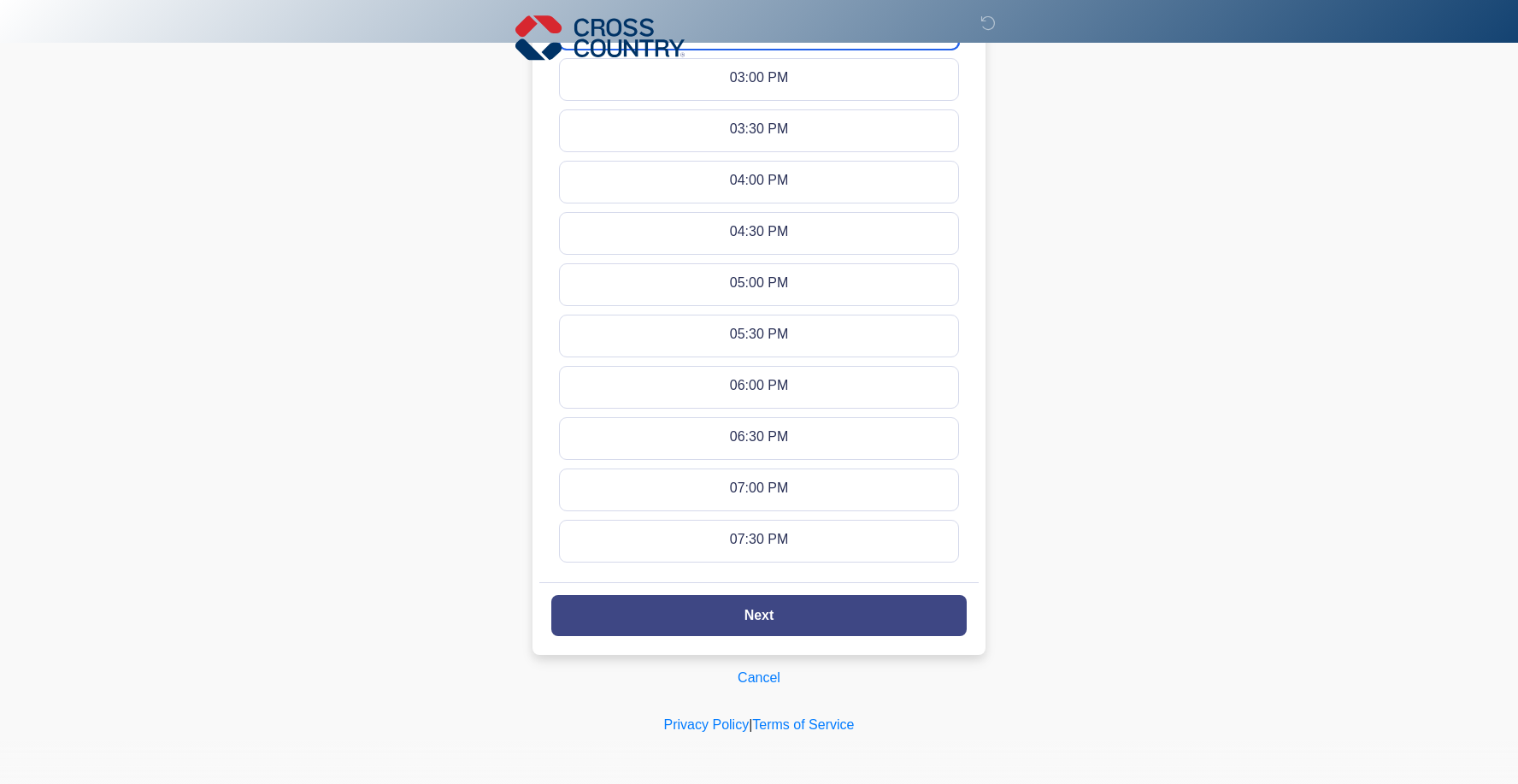
click at [790, 624] on button "Next" at bounding box center [759, 615] width 416 height 41
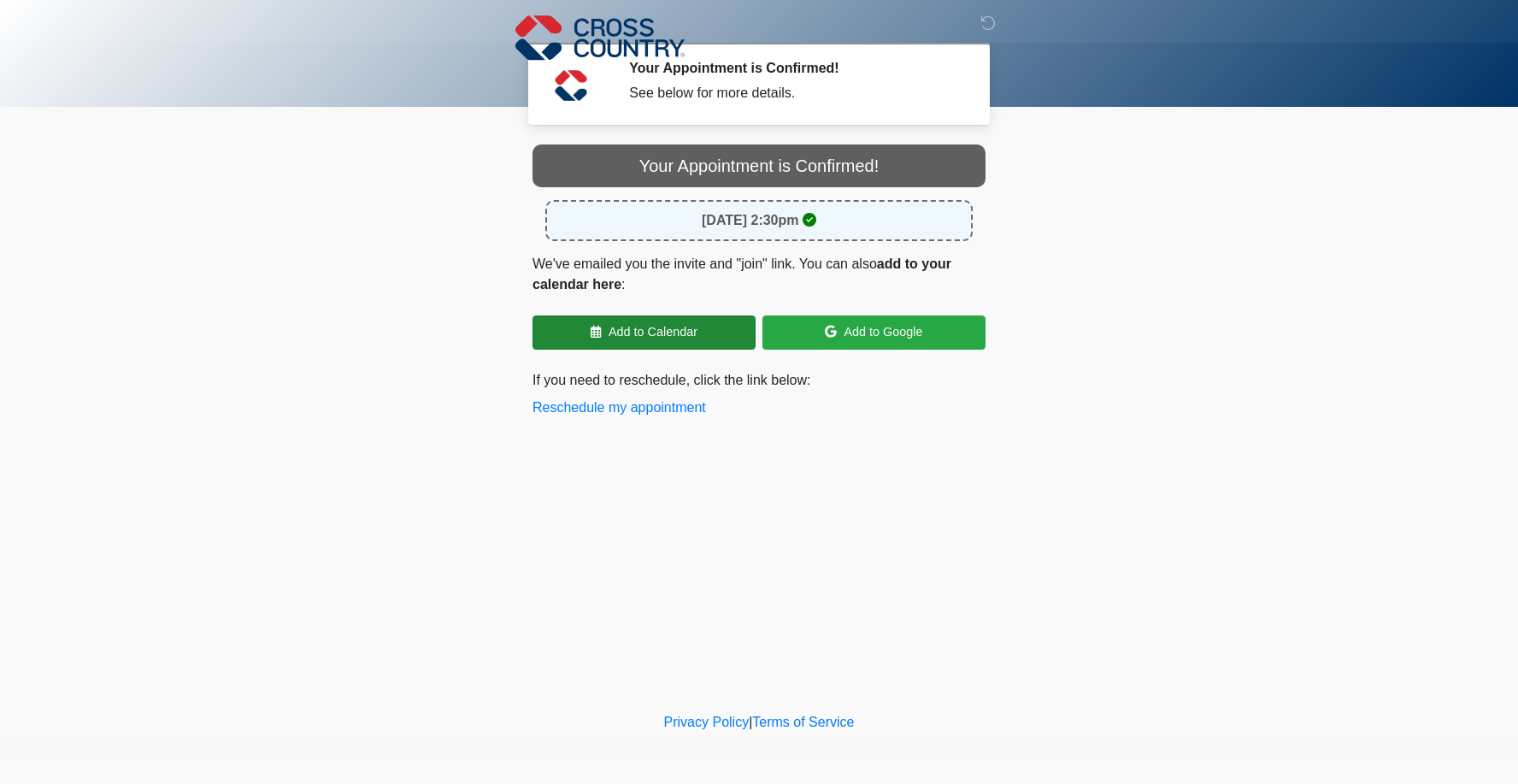
click at [673, 334] on link "Add to Calendar" at bounding box center [644, 333] width 223 height 35
